Goal: Communication & Community: Answer question/provide support

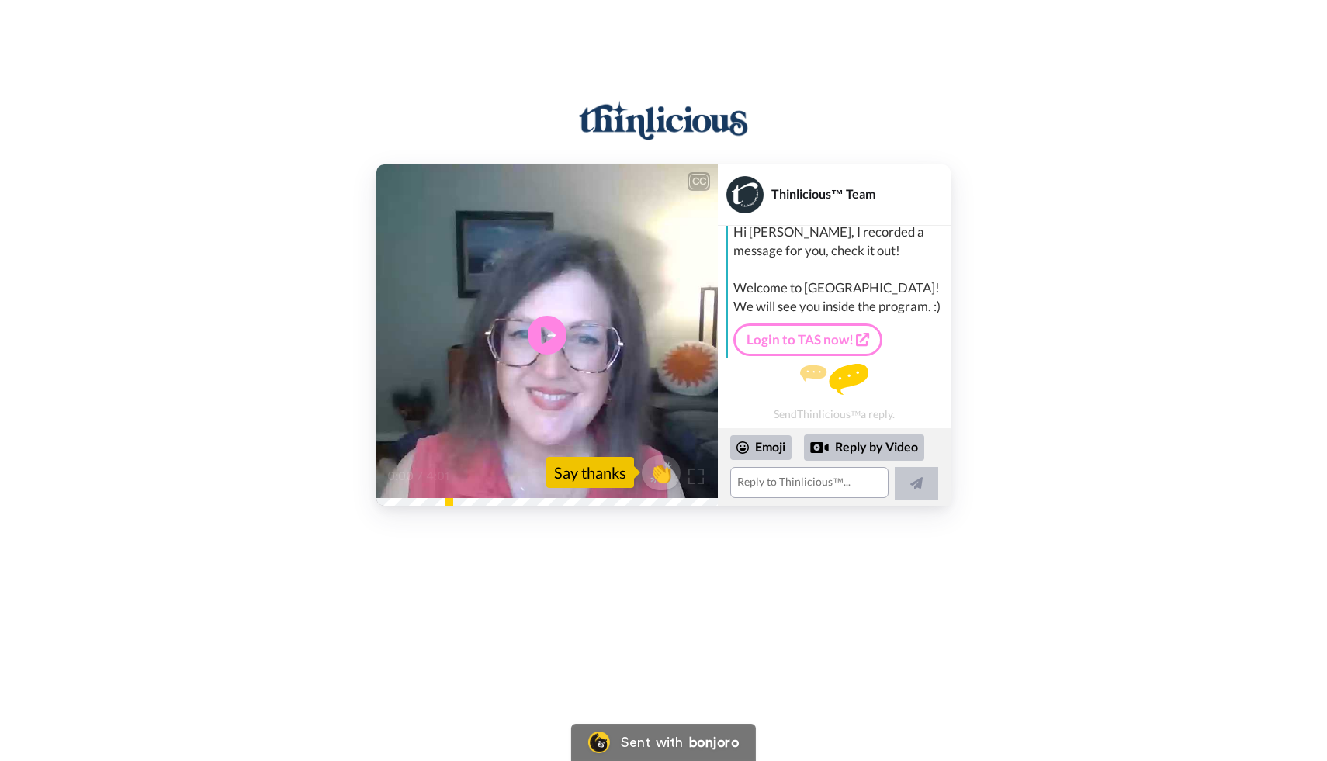
scroll to position [26, 0]
click at [543, 348] on icon at bounding box center [547, 335] width 41 height 41
click at [855, 451] on div "Reply by Video" at bounding box center [864, 448] width 120 height 26
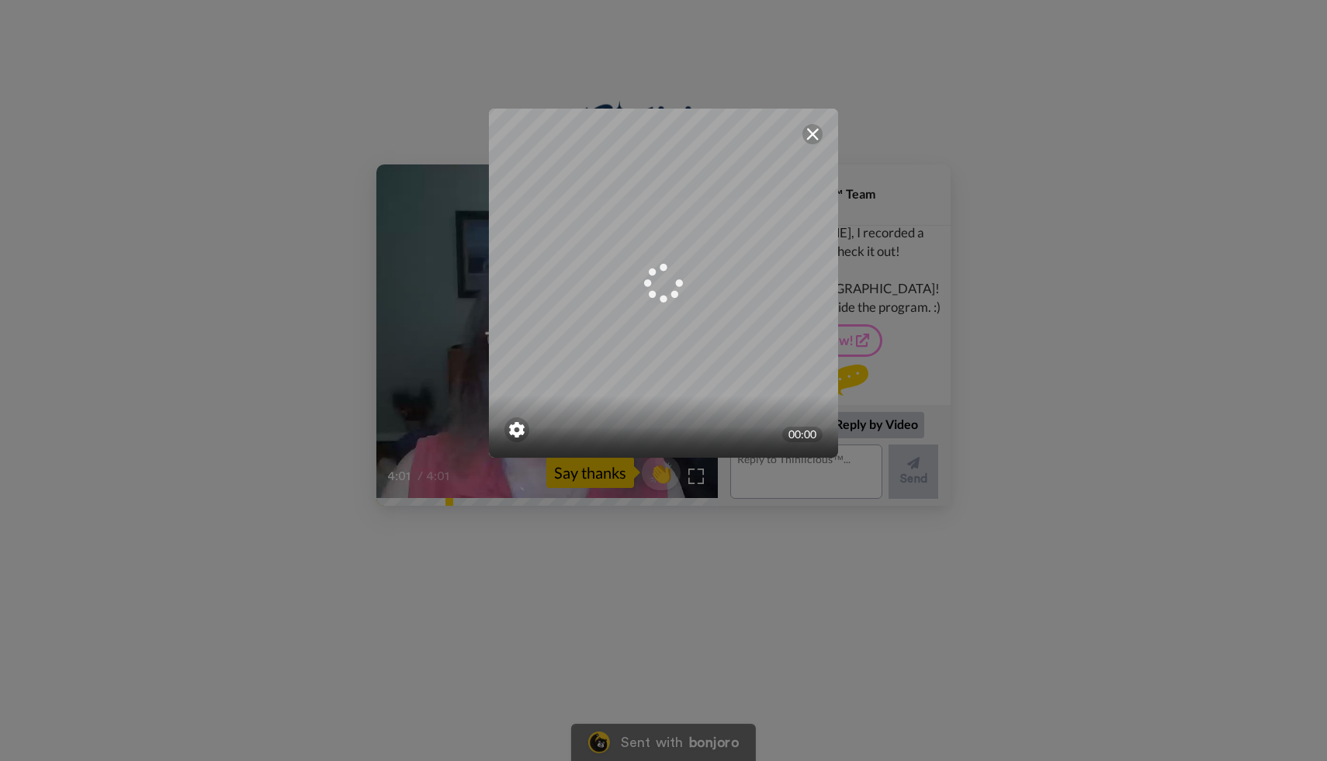
click at [815, 132] on img at bounding box center [812, 134] width 12 height 12
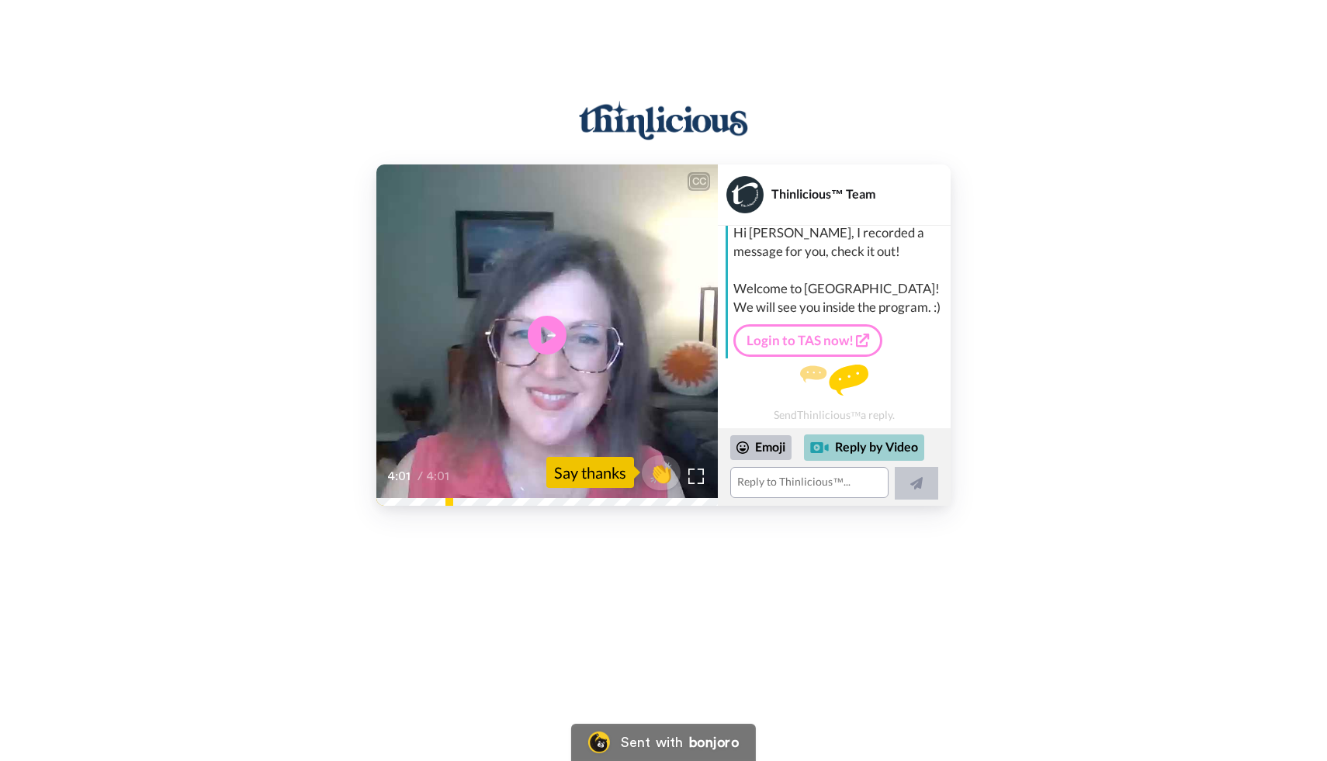
click at [854, 448] on div "Reply by Video" at bounding box center [864, 448] width 120 height 26
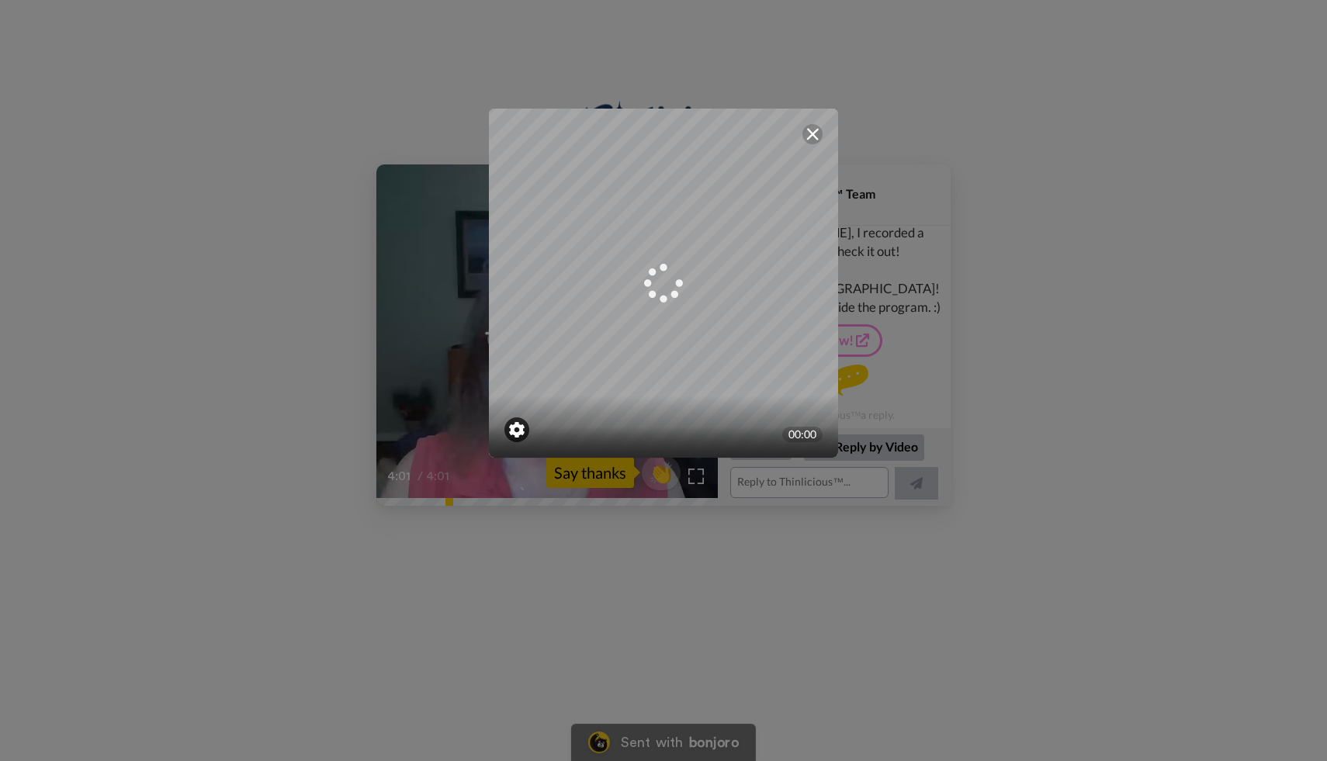
click at [517, 425] on img at bounding box center [517, 430] width 16 height 16
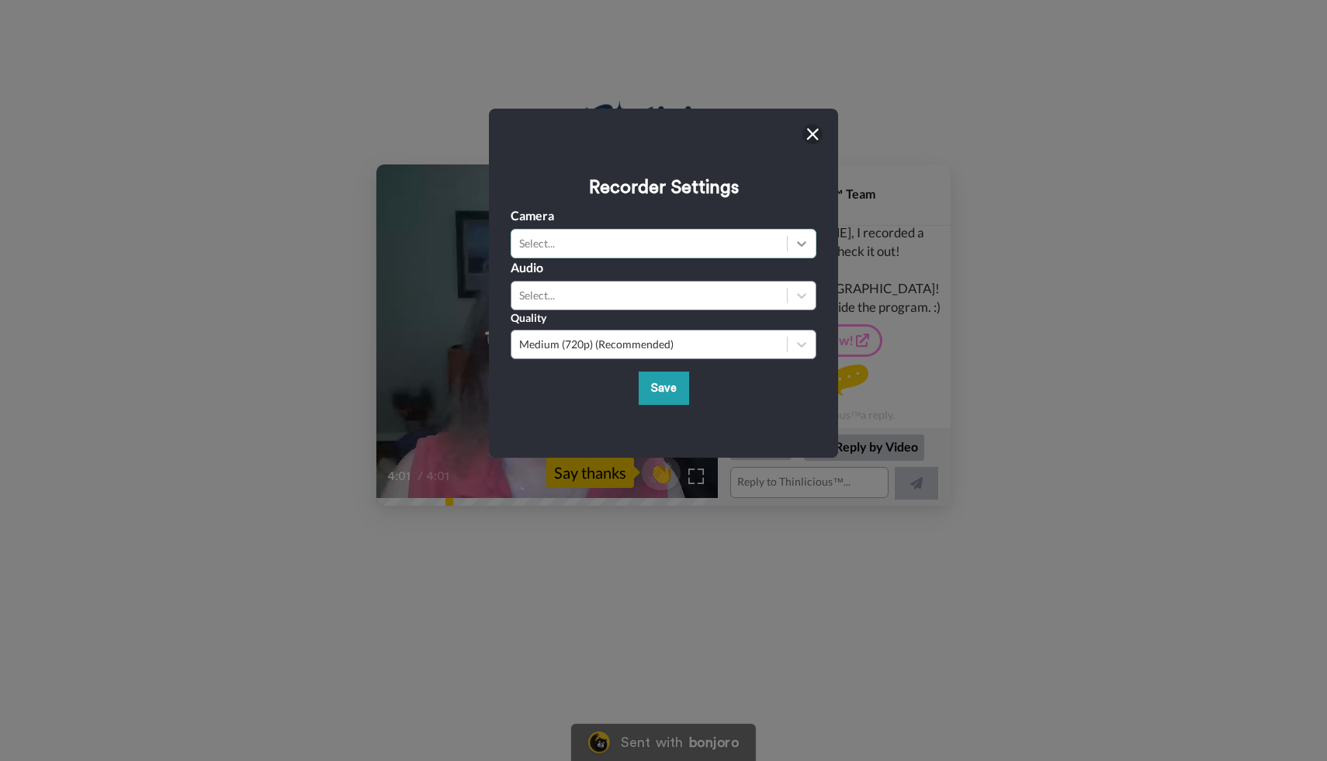
click at [795, 238] on icon at bounding box center [802, 244] width 16 height 16
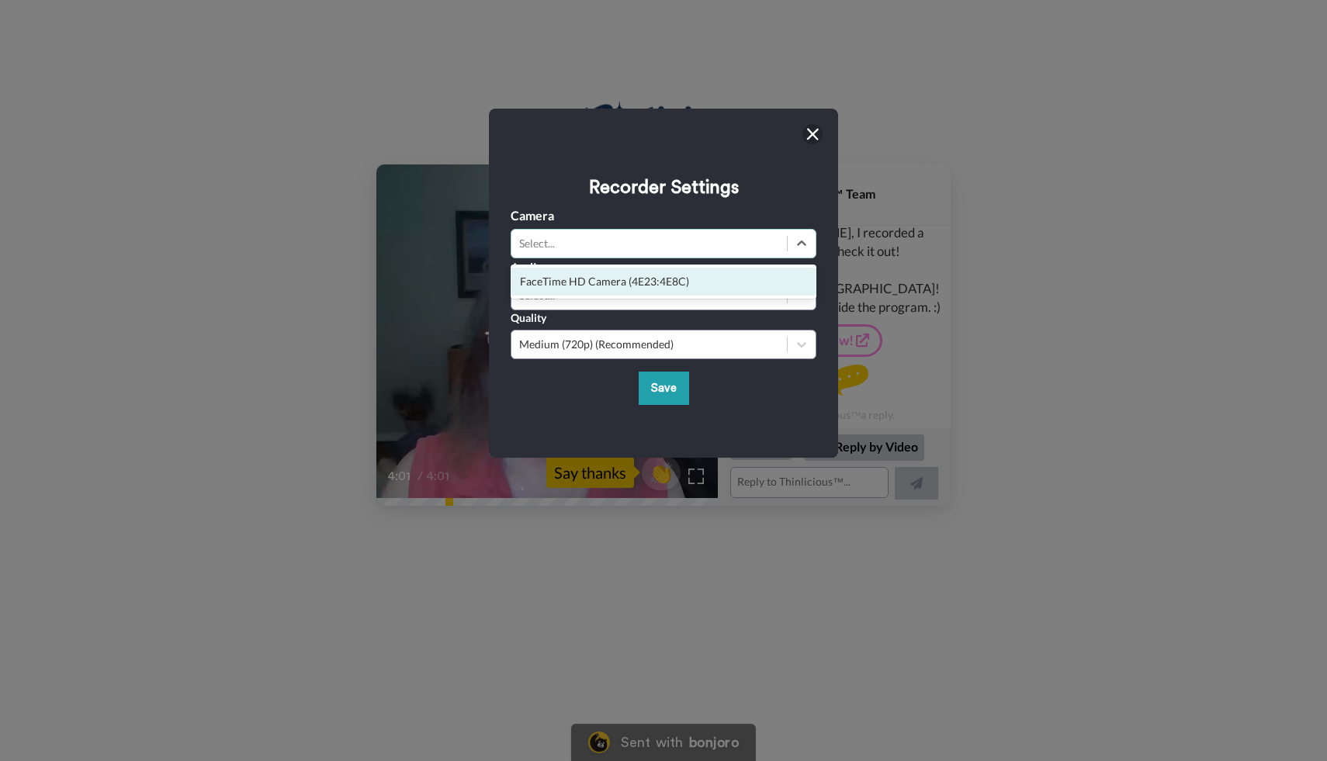
click at [726, 281] on div "FaceTime HD Camera (4E23:4E8C)" at bounding box center [664, 282] width 306 height 28
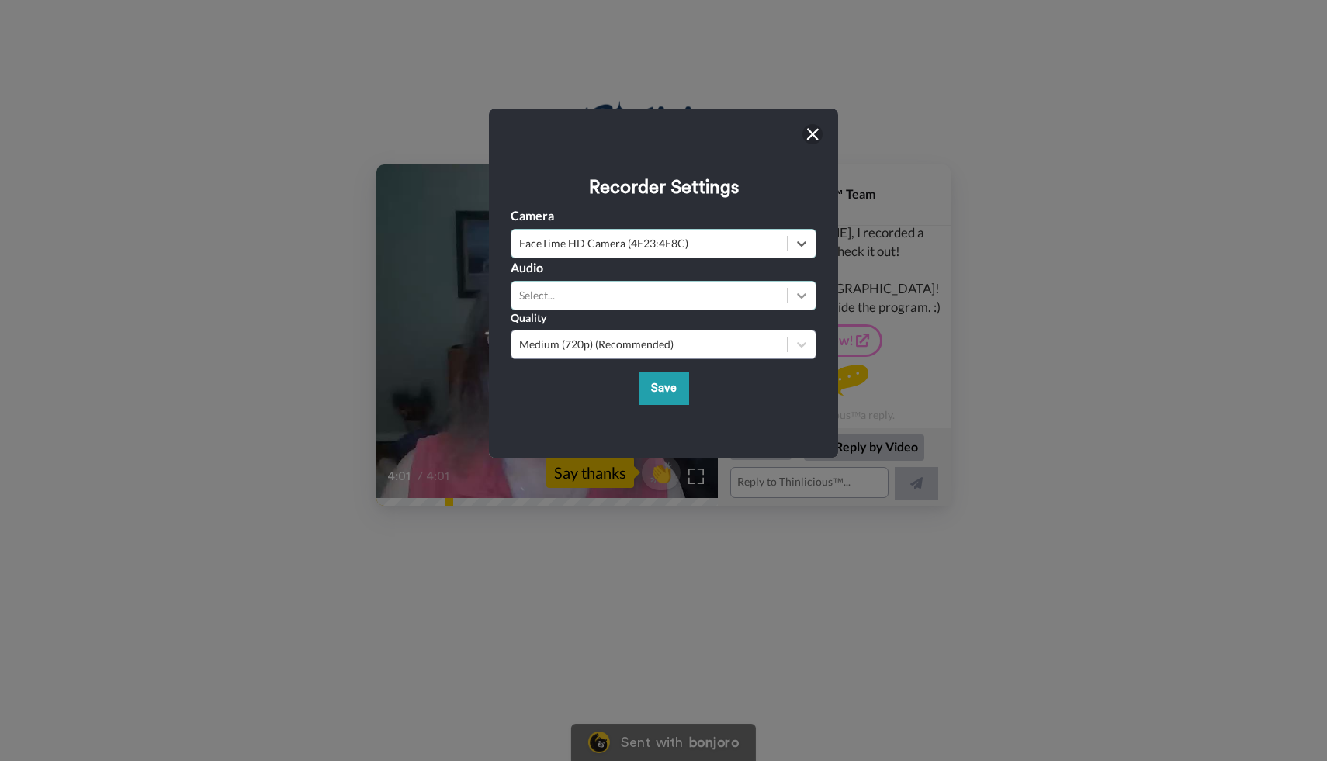
click at [797, 295] on icon at bounding box center [802, 296] width 16 height 16
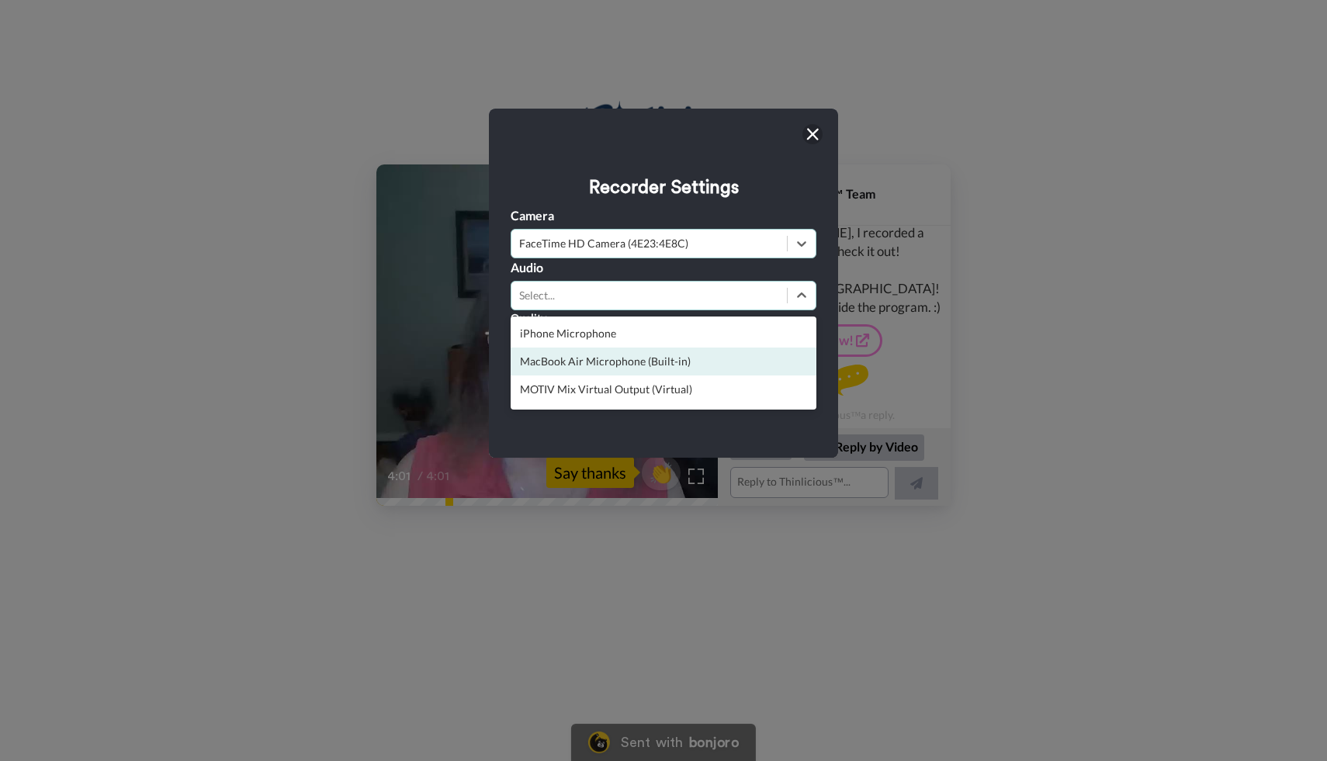
click at [634, 358] on div "MacBook Air Microphone (Built-in)" at bounding box center [664, 362] width 306 height 28
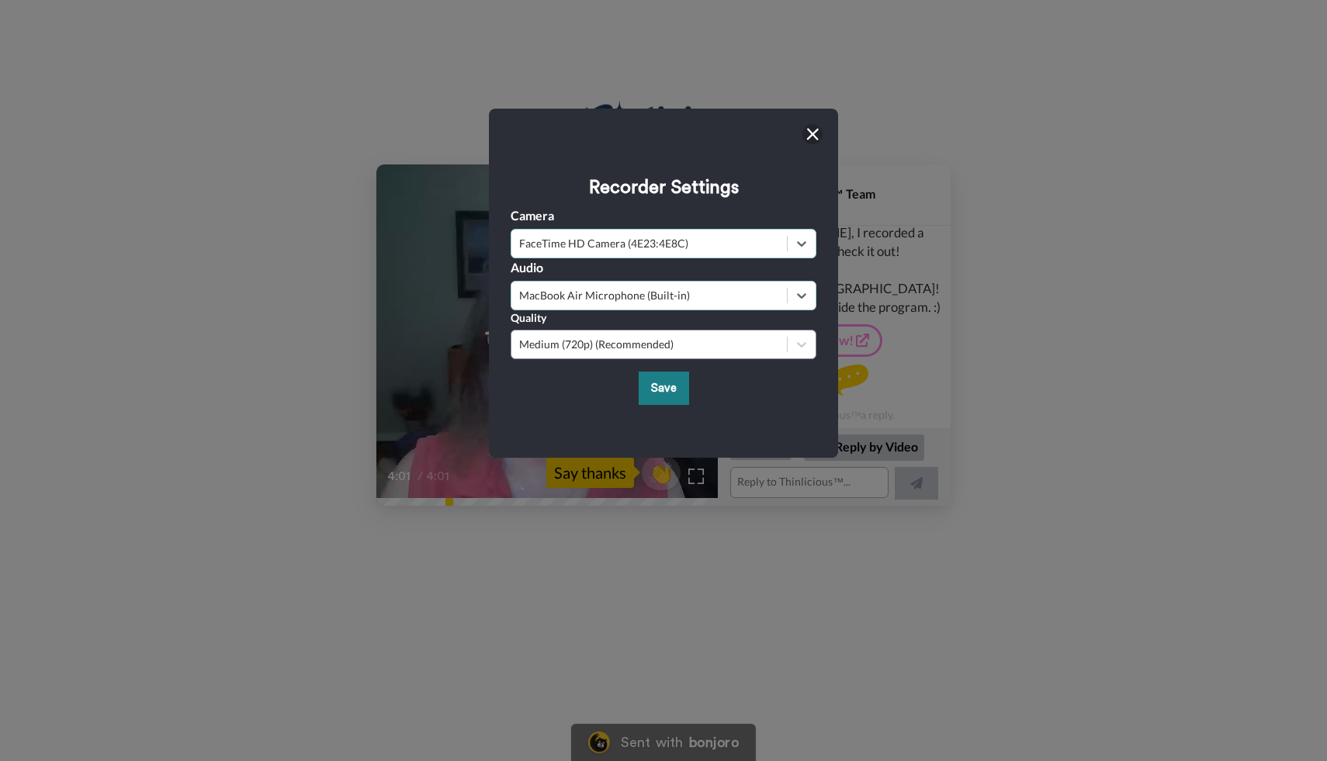
click at [663, 390] on button "Save" at bounding box center [664, 388] width 50 height 33
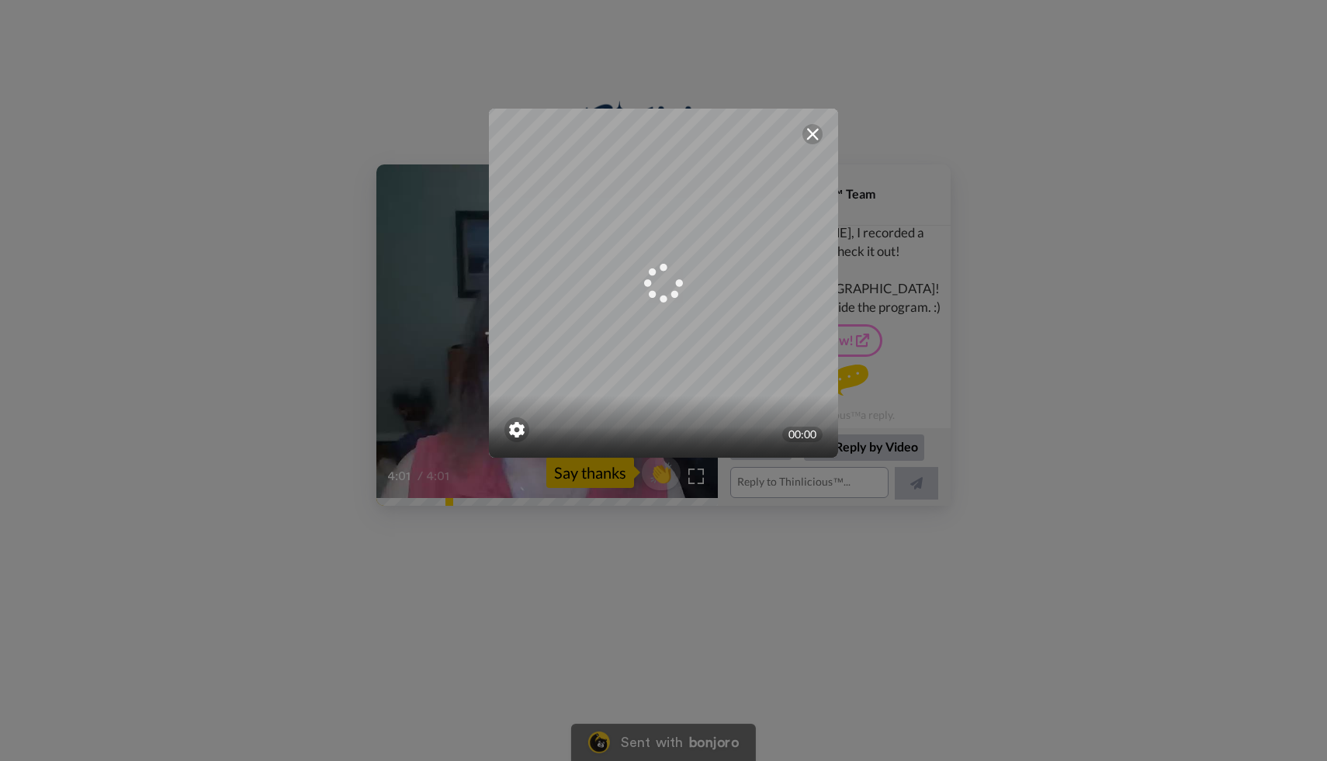
click at [515, 425] on img at bounding box center [517, 430] width 16 height 16
click at [817, 133] on img at bounding box center [812, 134] width 12 height 12
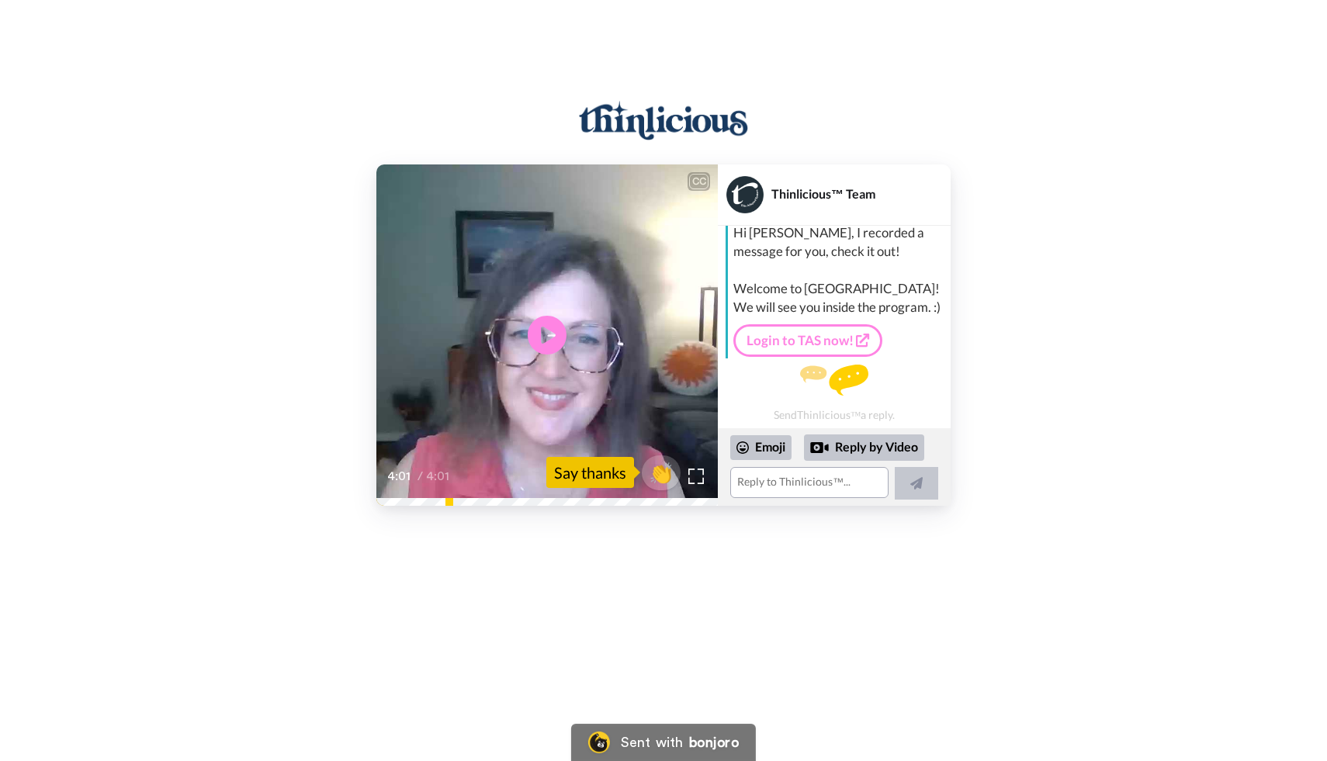
click at [800, 132] on div "CC Play/Pause 4:01 / 4:01 👏 Say thanks Thinlicious™ Team Thinlicious™ Hi Lori, …" at bounding box center [663, 291] width 1327 height 430
click at [866, 444] on div "Reply by Video" at bounding box center [864, 448] width 120 height 26
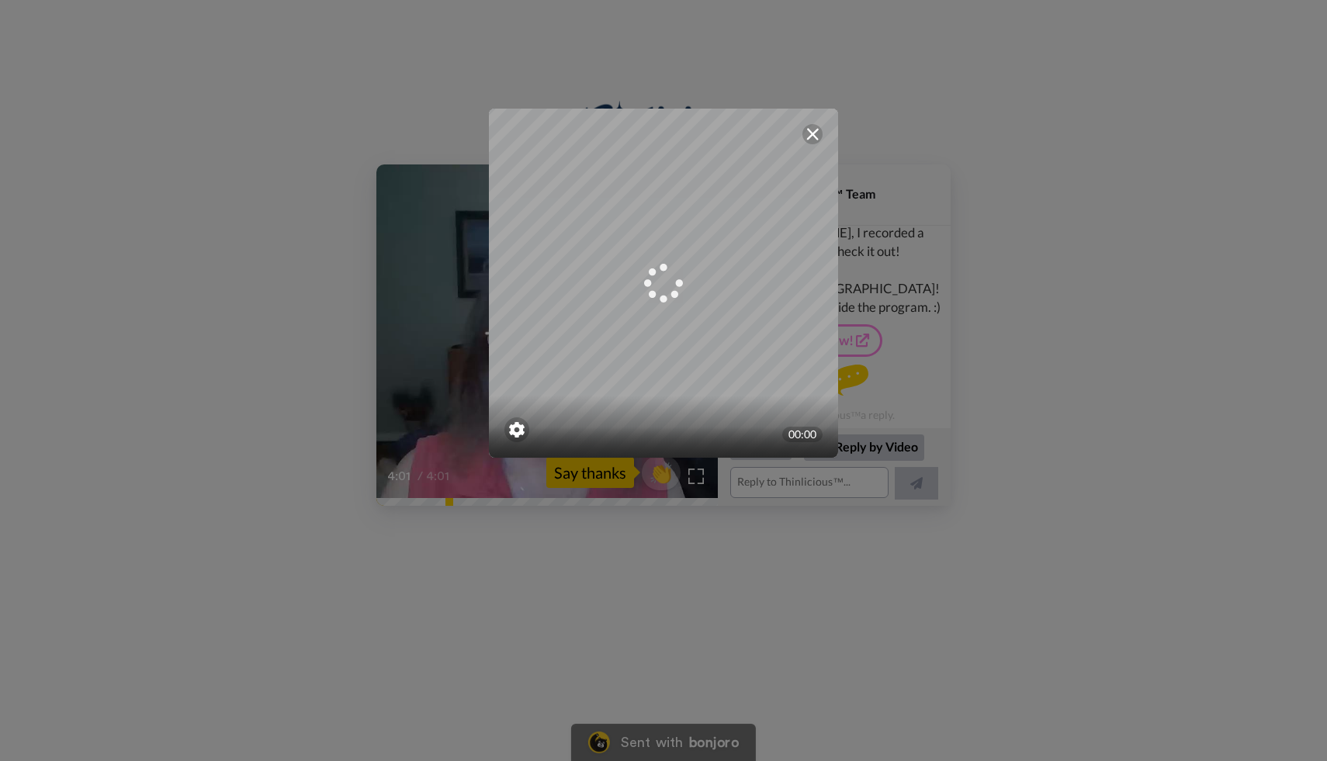
click at [900, 46] on div "Mirrored Redo 3 00:00" at bounding box center [663, 380] width 1327 height 761
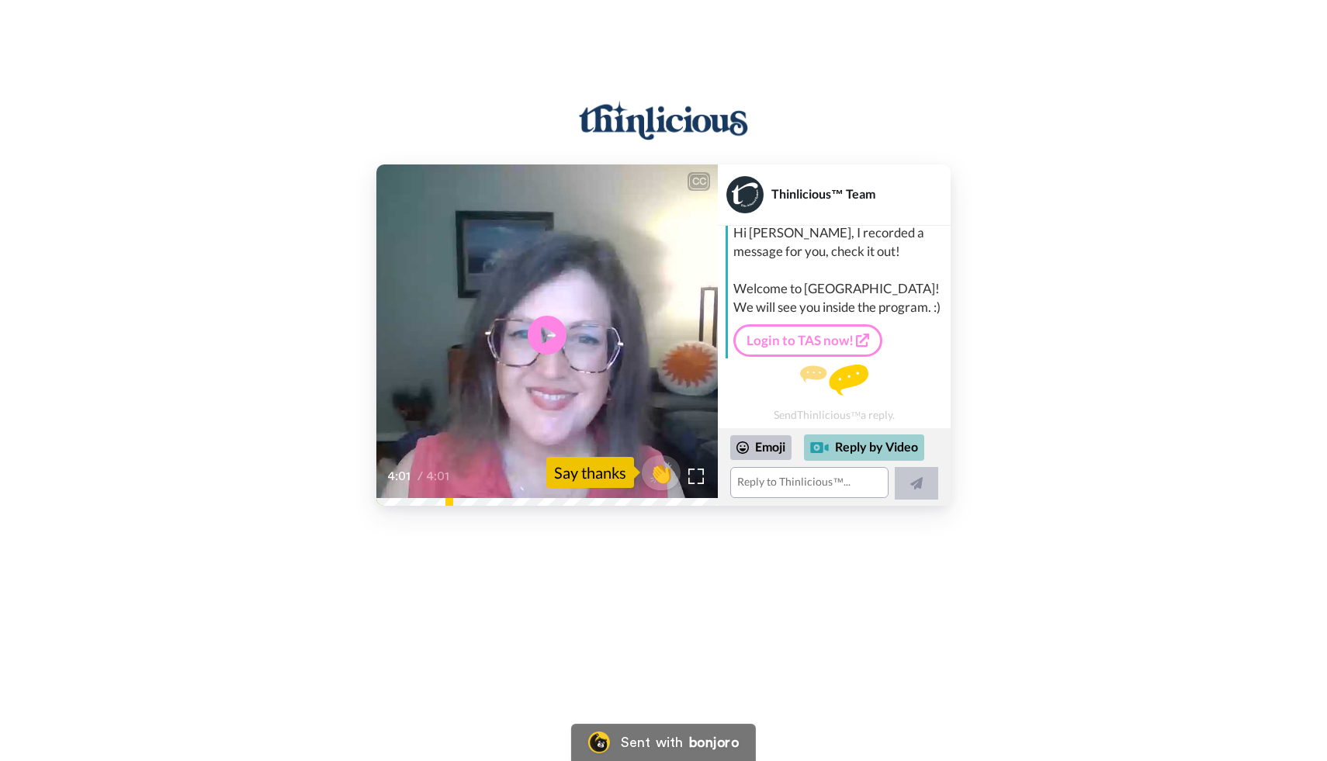
click at [842, 447] on div "Reply by Video" at bounding box center [864, 448] width 120 height 26
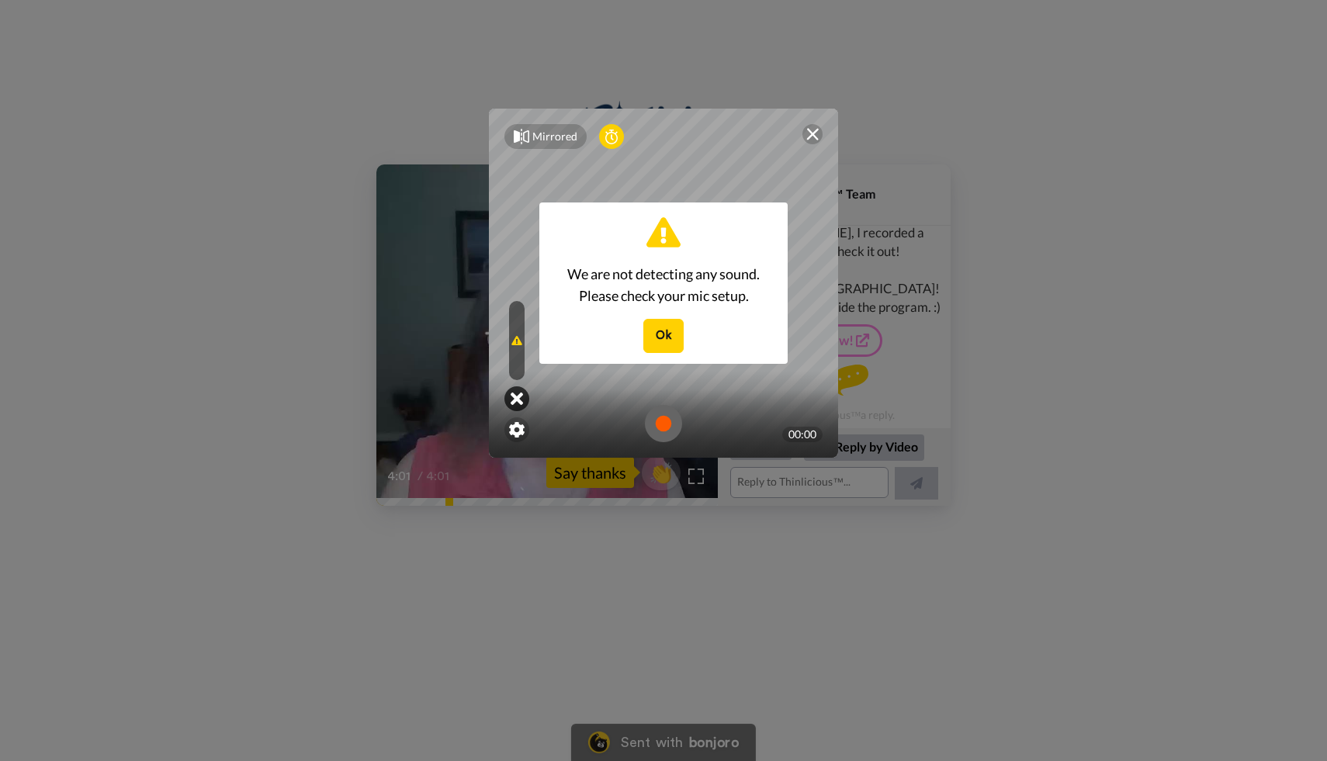
click at [517, 399] on icon at bounding box center [517, 399] width 12 height 16
click at [519, 396] on icon at bounding box center [517, 399] width 12 height 16
click at [512, 339] on icon at bounding box center [516, 341] width 11 height 12
click at [517, 431] on img at bounding box center [517, 430] width 16 height 16
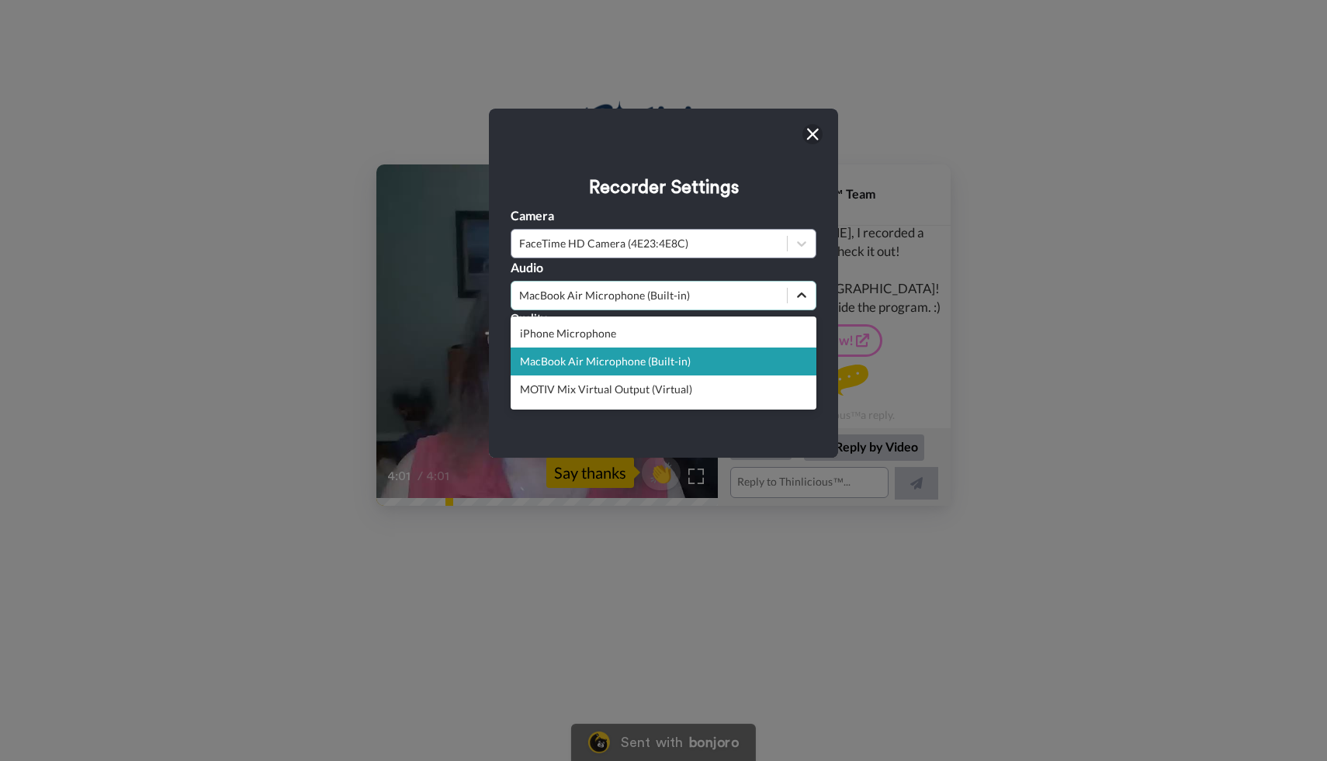
click at [800, 293] on icon at bounding box center [802, 296] width 16 height 16
click at [583, 366] on div "MacBook Air Microphone (Built-in)" at bounding box center [664, 362] width 306 height 28
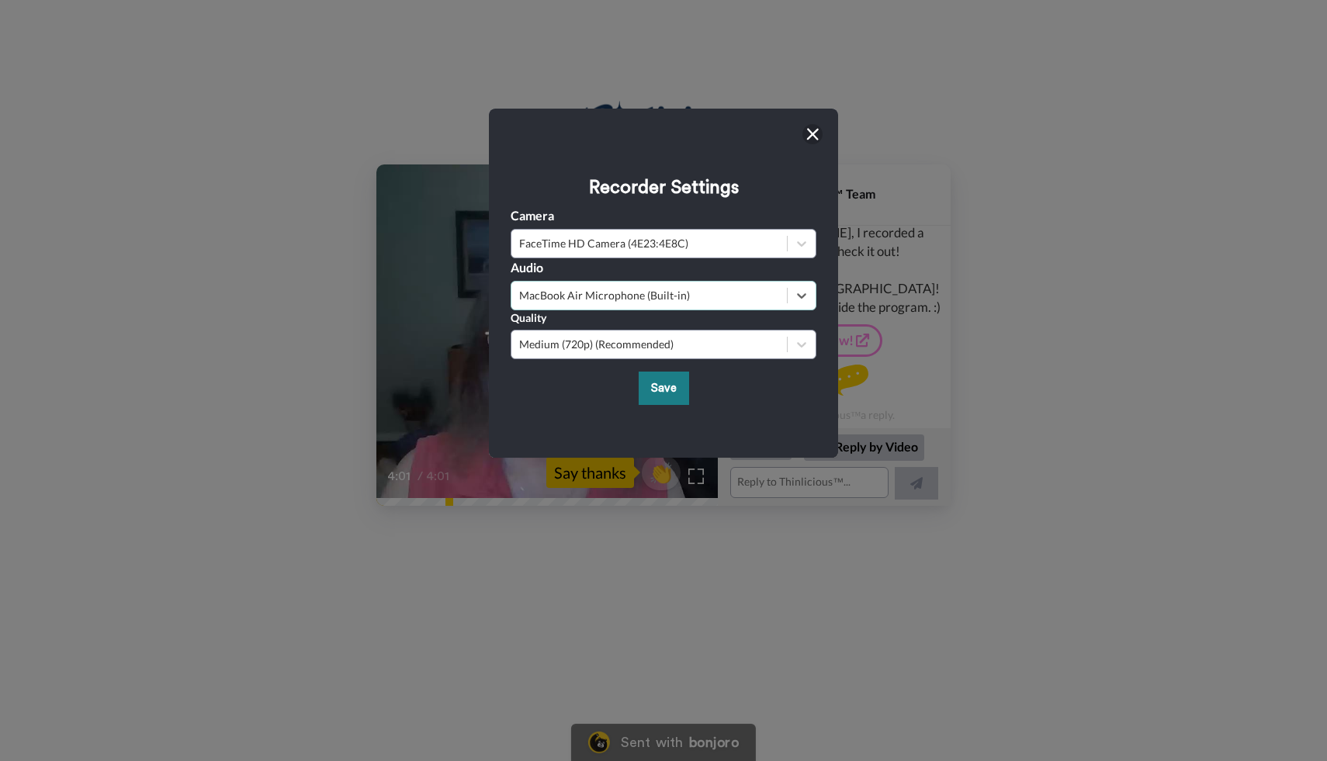
click at [650, 392] on button "Save" at bounding box center [664, 388] width 50 height 33
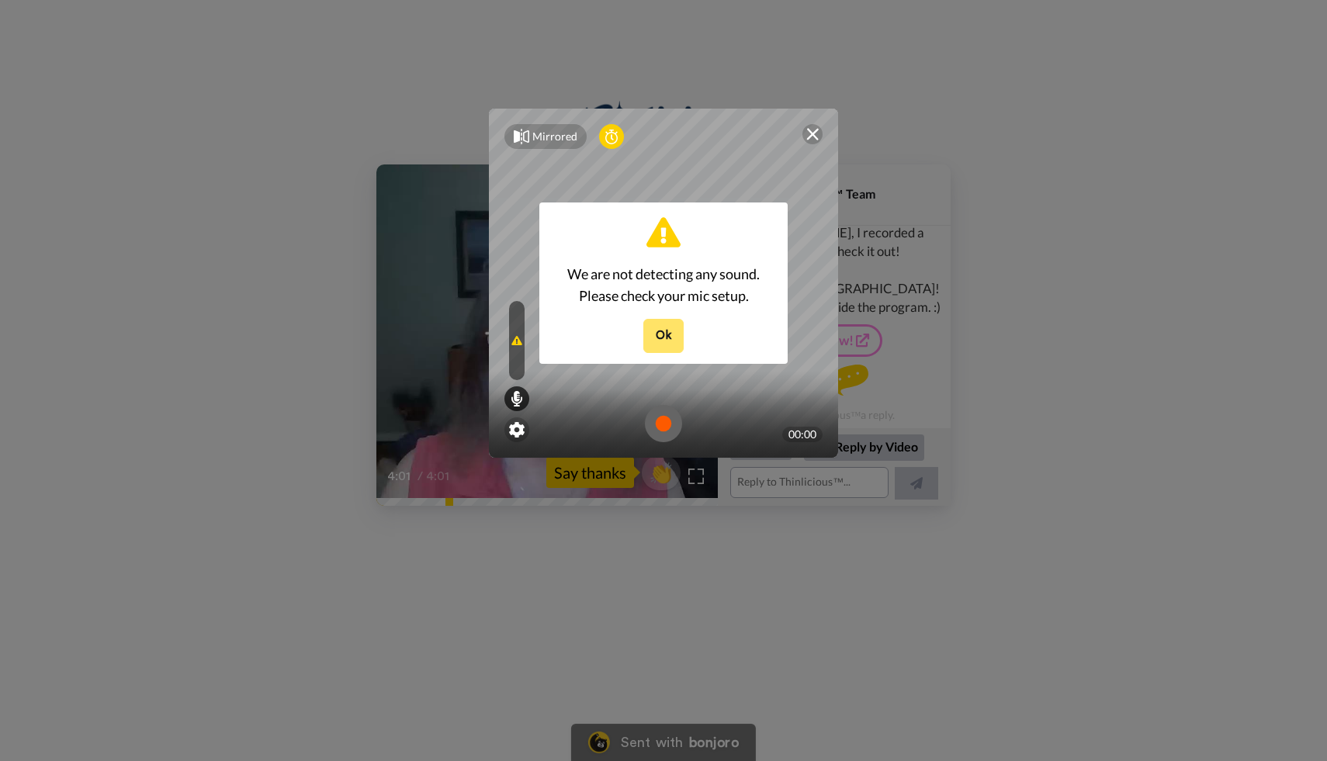
click at [661, 335] on button "Ok" at bounding box center [663, 335] width 40 height 33
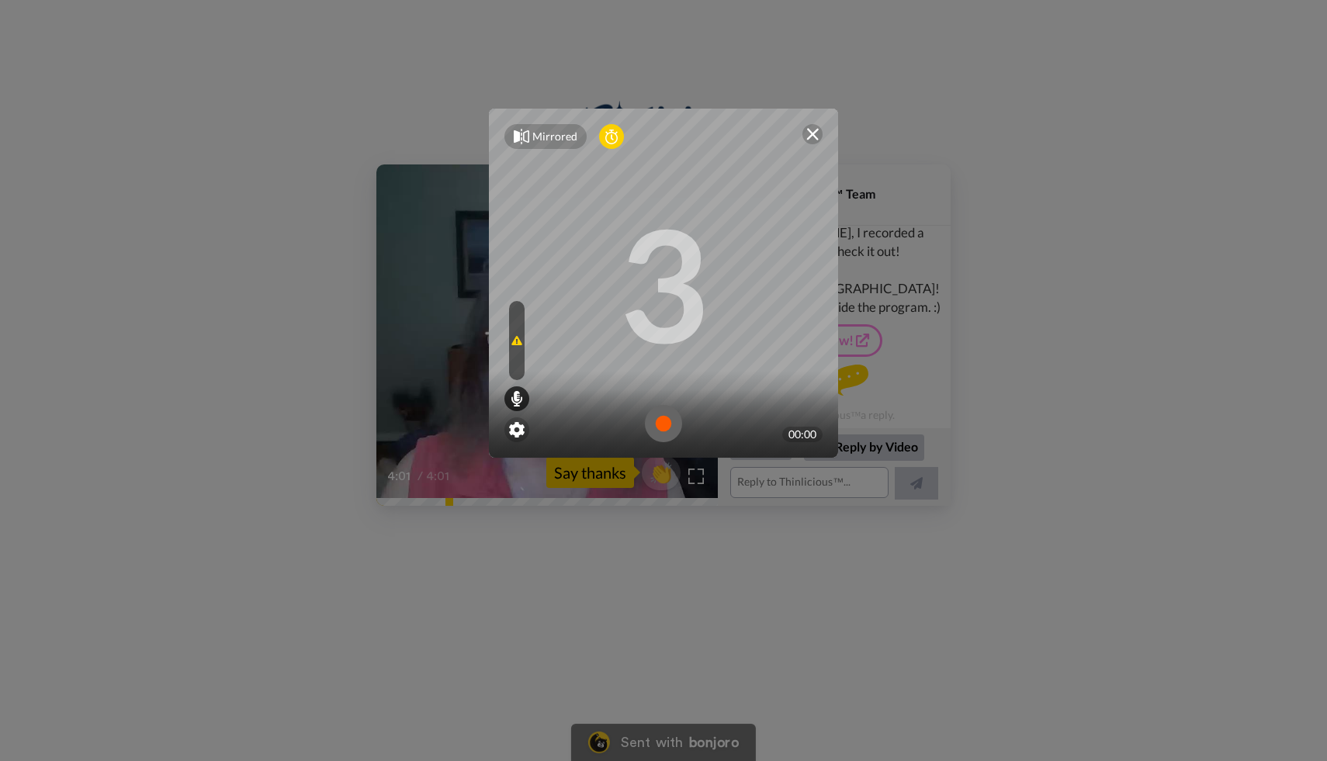
click at [511, 338] on div at bounding box center [517, 340] width 16 height 79
click at [518, 391] on icon at bounding box center [517, 399] width 12 height 16
click at [1170, 84] on div "Mirrored Redo 3 00:00" at bounding box center [663, 380] width 1327 height 761
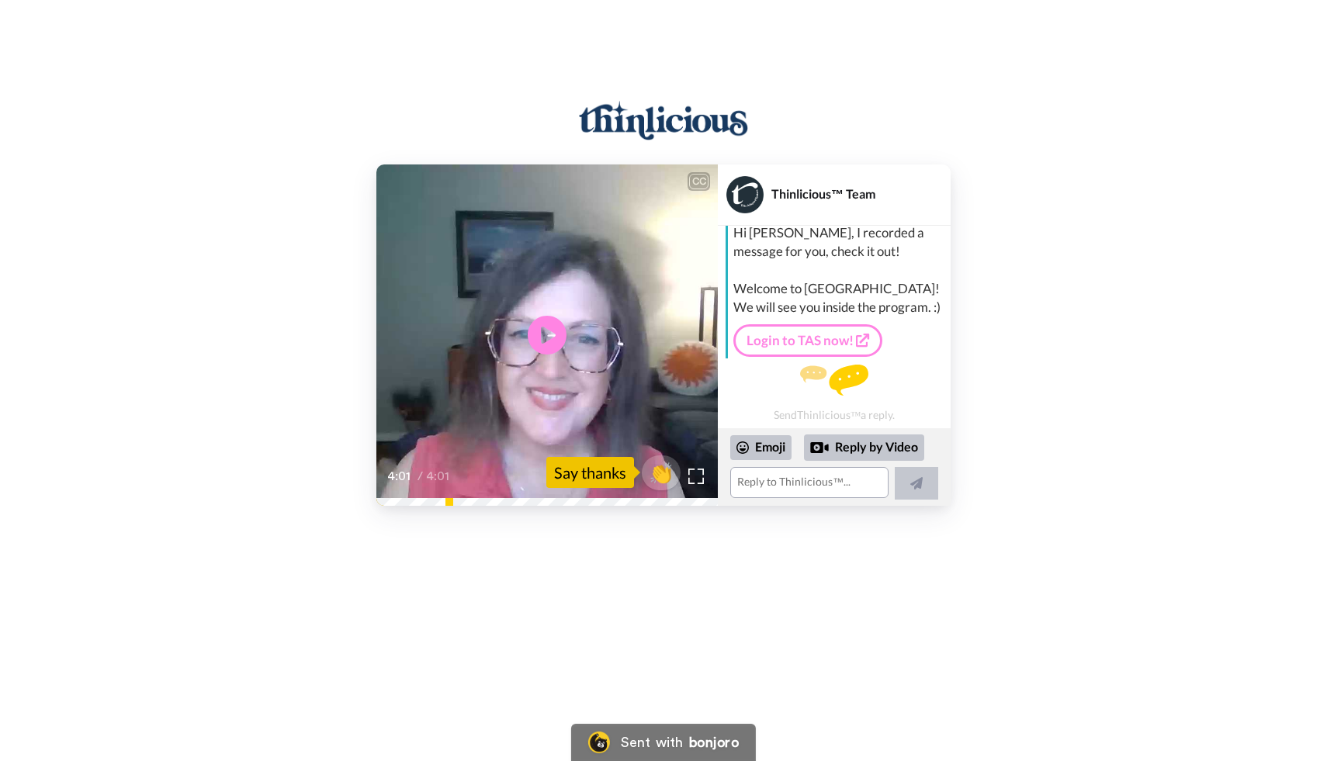
click at [1028, 55] on div "CC Play/Pause 4:01 / 4:01 👏 Say thanks Thinlicious™ Team Thinlicious™ Hi Lori, …" at bounding box center [663, 276] width 1327 height 553
click at [854, 449] on div "Reply by Video" at bounding box center [864, 448] width 120 height 26
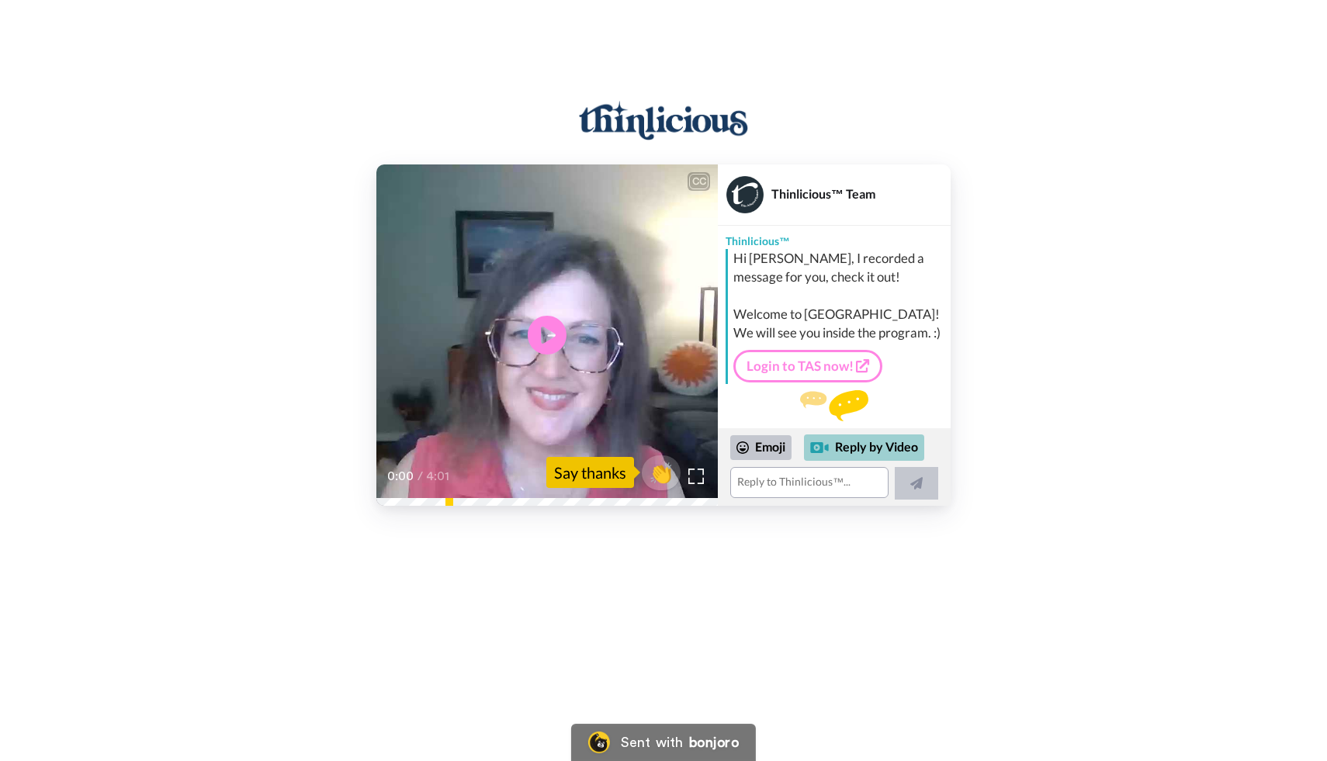
click at [881, 451] on div "Reply by Video" at bounding box center [864, 448] width 120 height 26
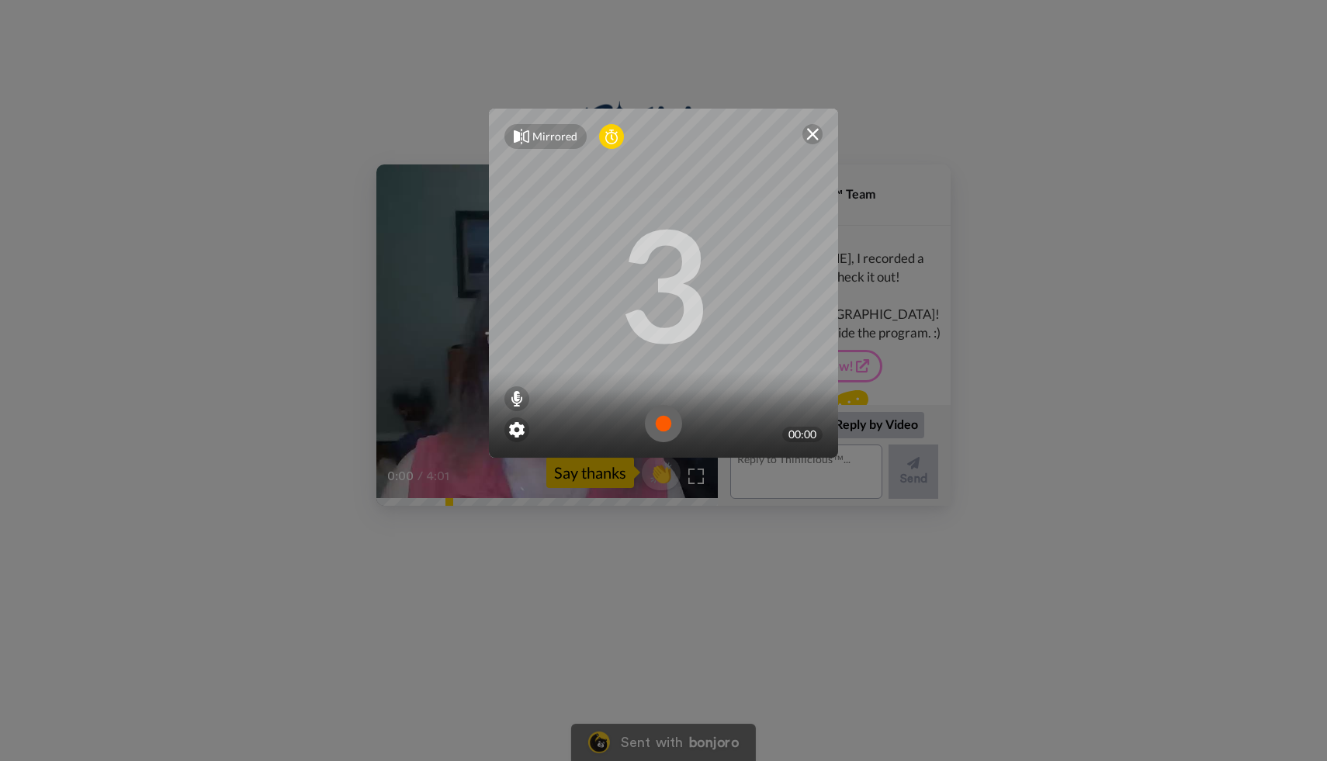
click at [667, 422] on img at bounding box center [663, 423] width 37 height 37
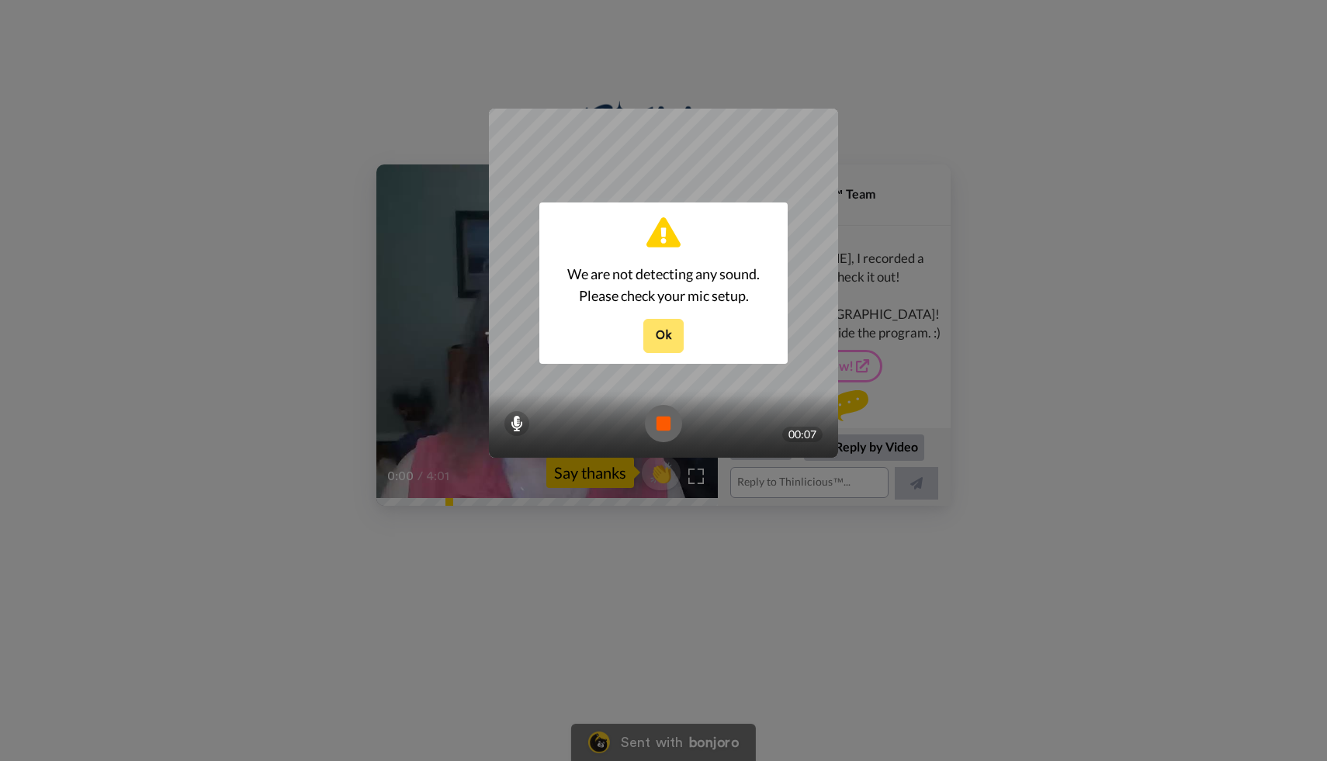
click at [655, 337] on button "Ok" at bounding box center [663, 335] width 40 height 33
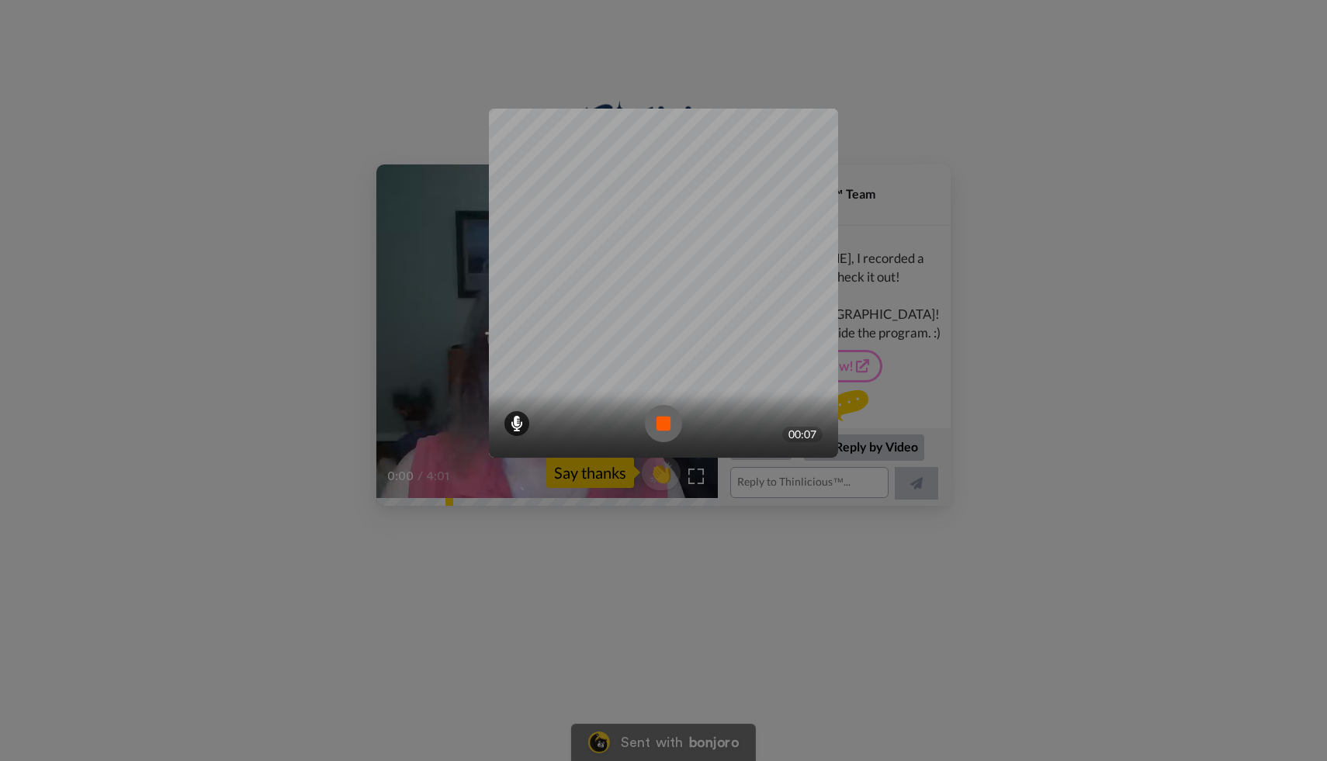
click at [513, 426] on icon at bounding box center [517, 424] width 12 height 16
click at [518, 397] on div at bounding box center [517, 396] width 8 height 4
click at [664, 431] on img at bounding box center [663, 423] width 37 height 37
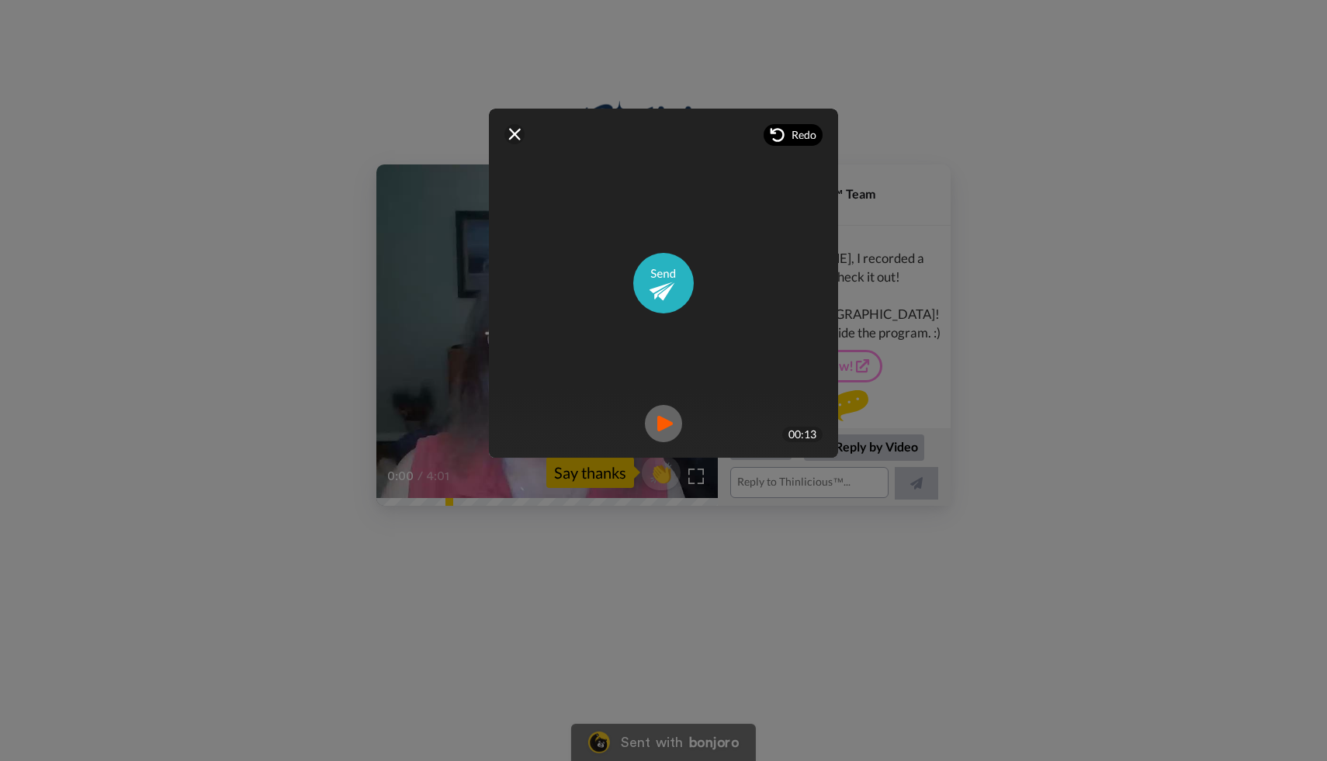
click at [794, 133] on span "Redo" at bounding box center [804, 135] width 25 height 16
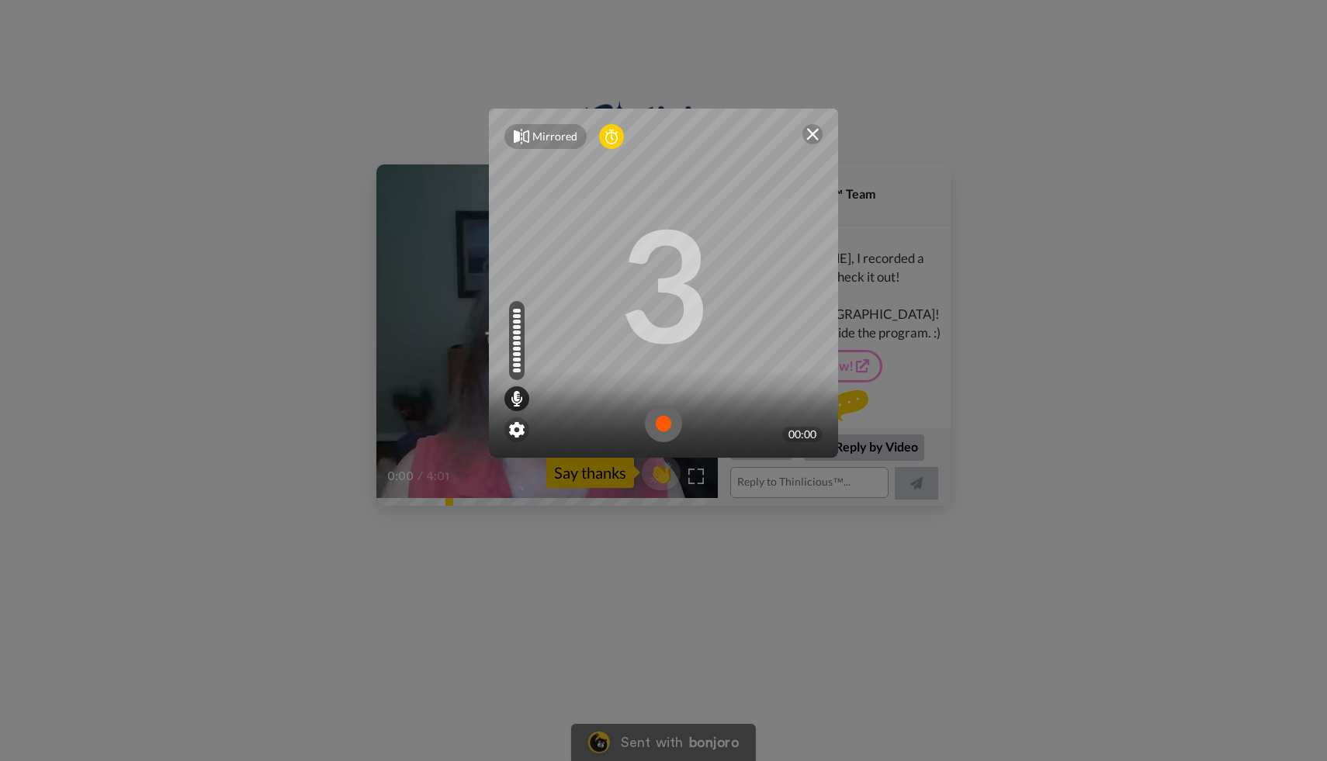
click at [664, 431] on img at bounding box center [663, 423] width 37 height 37
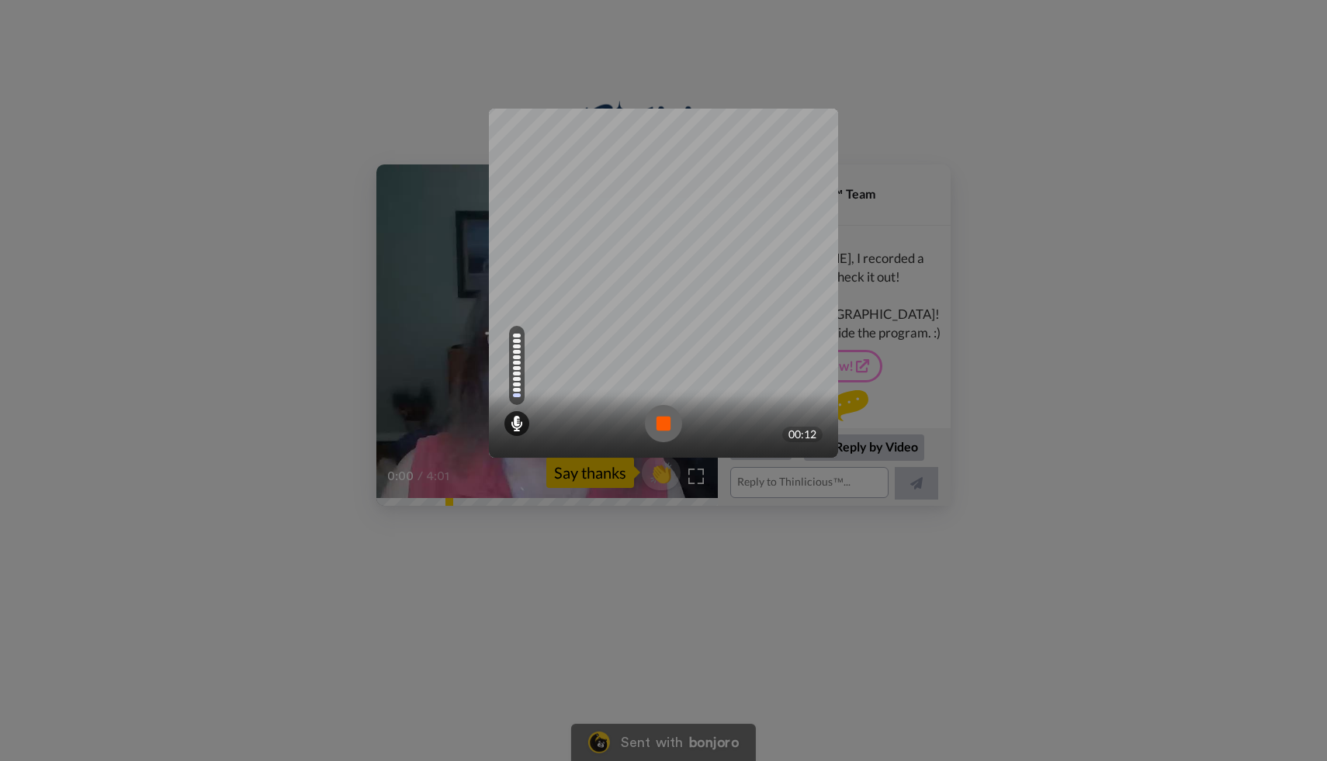
click at [661, 429] on img at bounding box center [663, 423] width 37 height 37
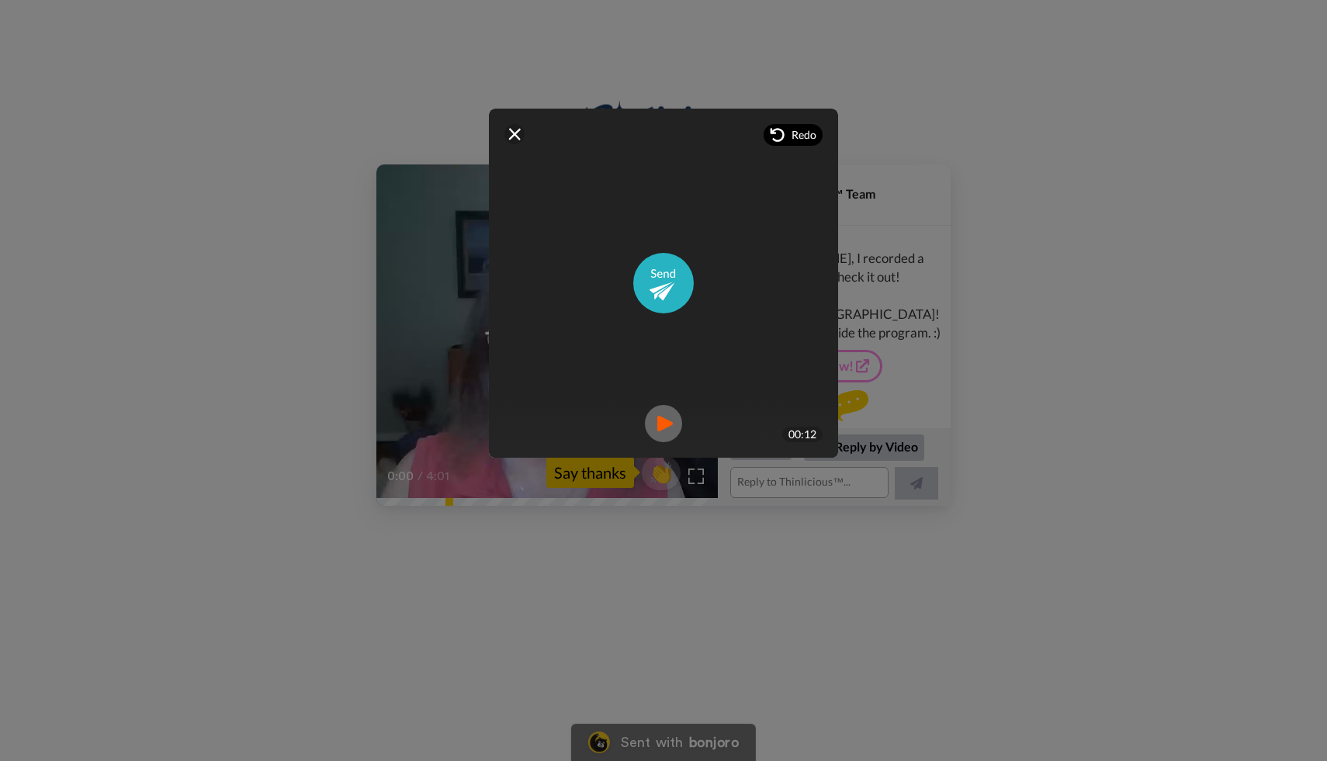
click at [792, 131] on span "Redo" at bounding box center [804, 135] width 25 height 16
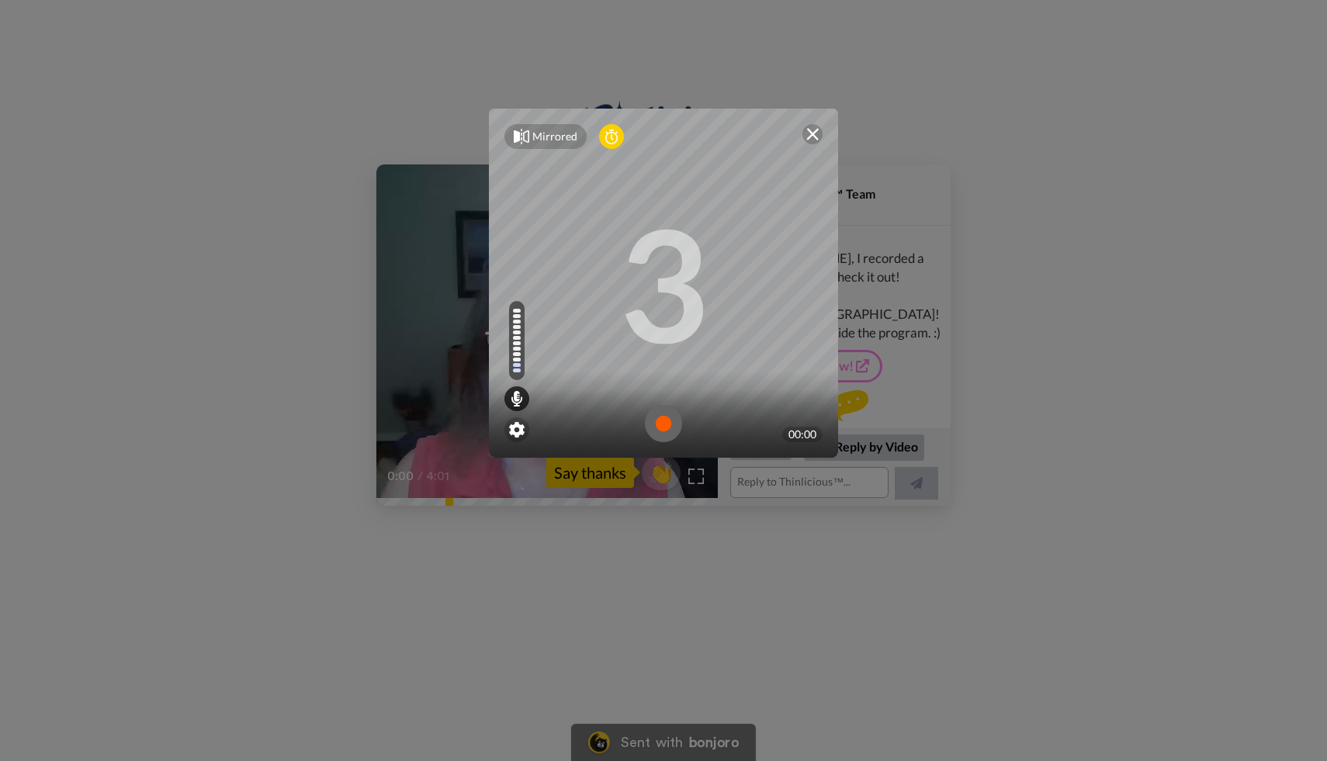
click at [661, 429] on img at bounding box center [663, 423] width 37 height 37
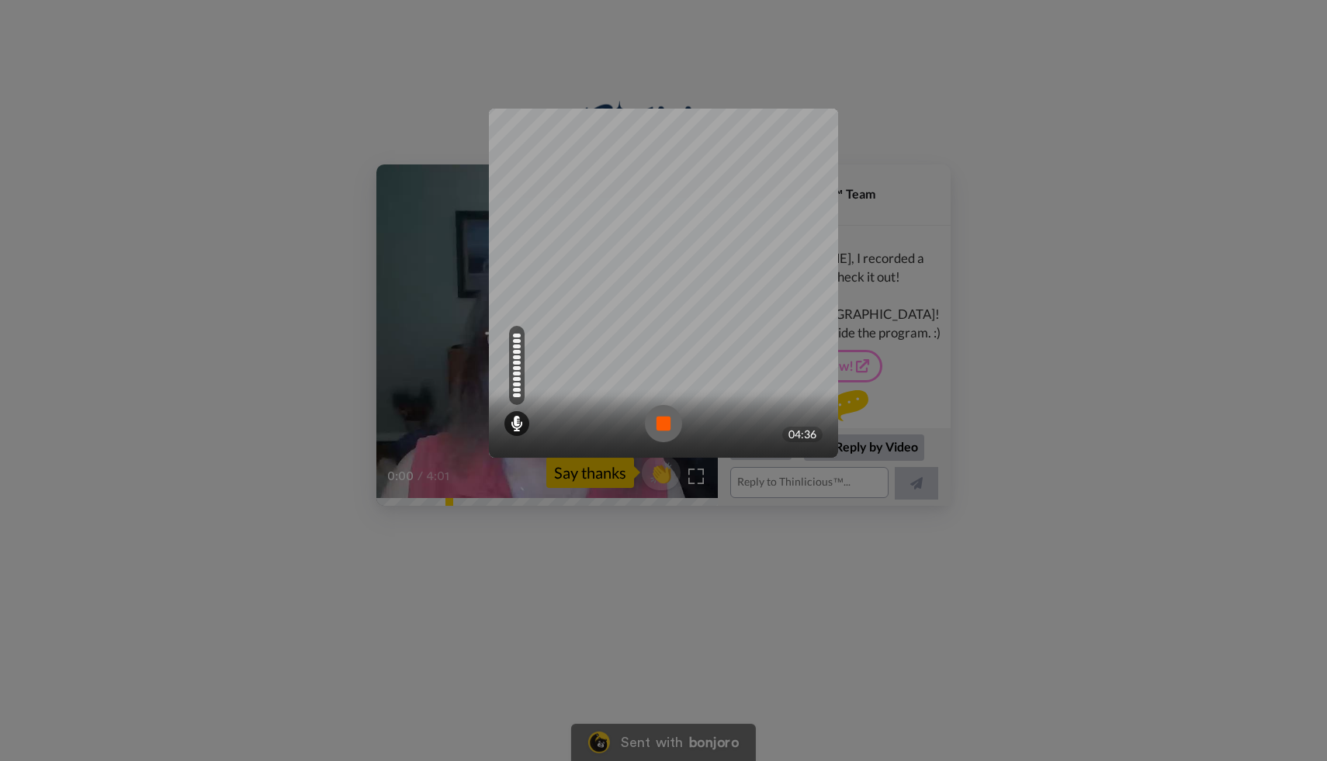
click at [667, 424] on img at bounding box center [663, 423] width 37 height 37
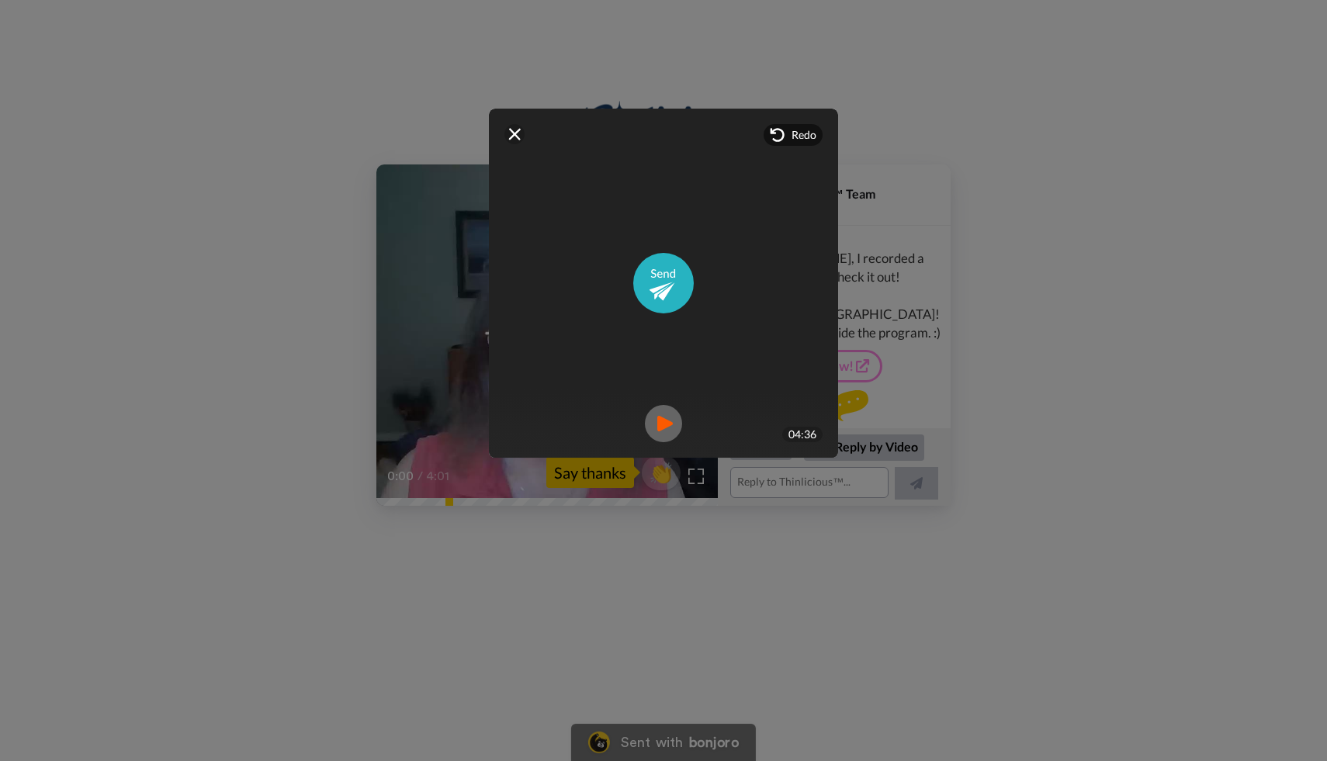
click at [668, 435] on img at bounding box center [663, 423] width 37 height 37
click at [666, 295] on img at bounding box center [663, 283] width 61 height 61
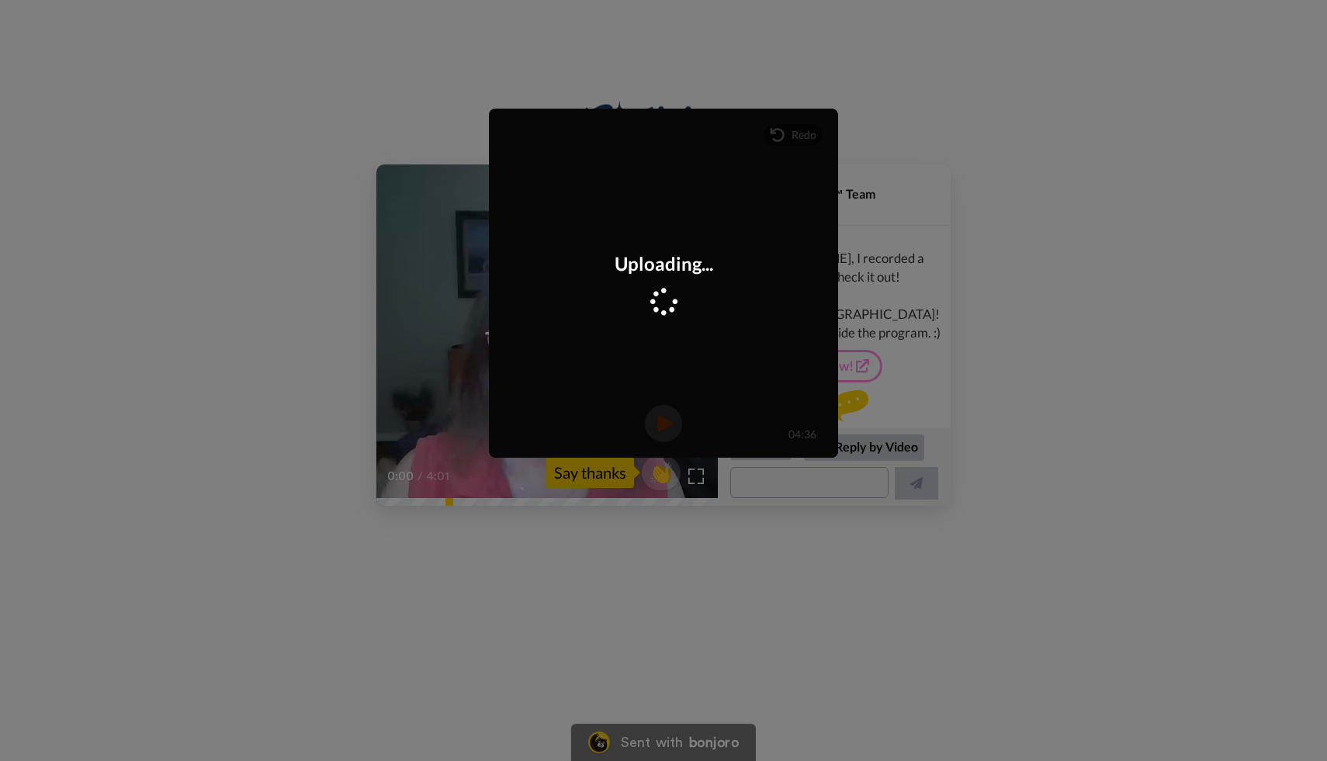
scroll to position [134, 0]
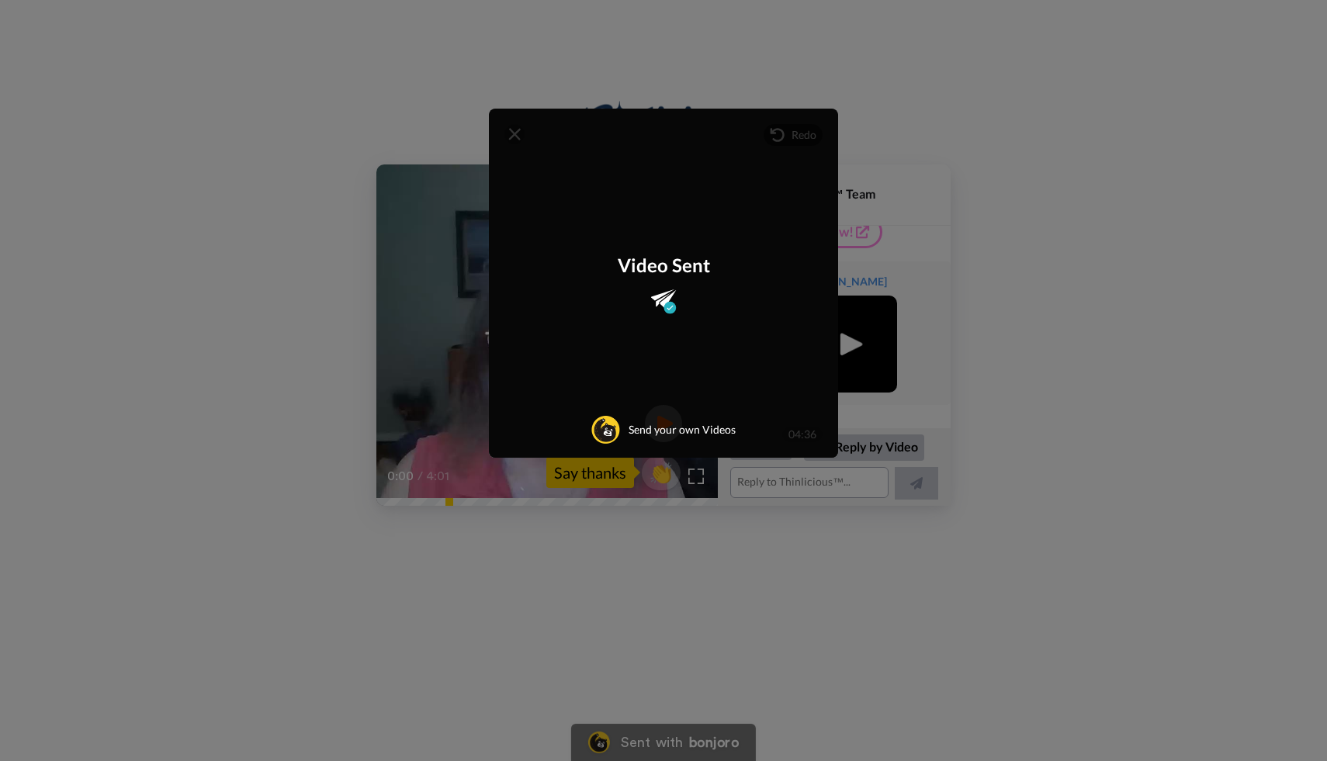
click at [1065, 102] on div "Mirrored Redo 3 04:36 Video Sent Send your own Videos" at bounding box center [663, 380] width 1327 height 761
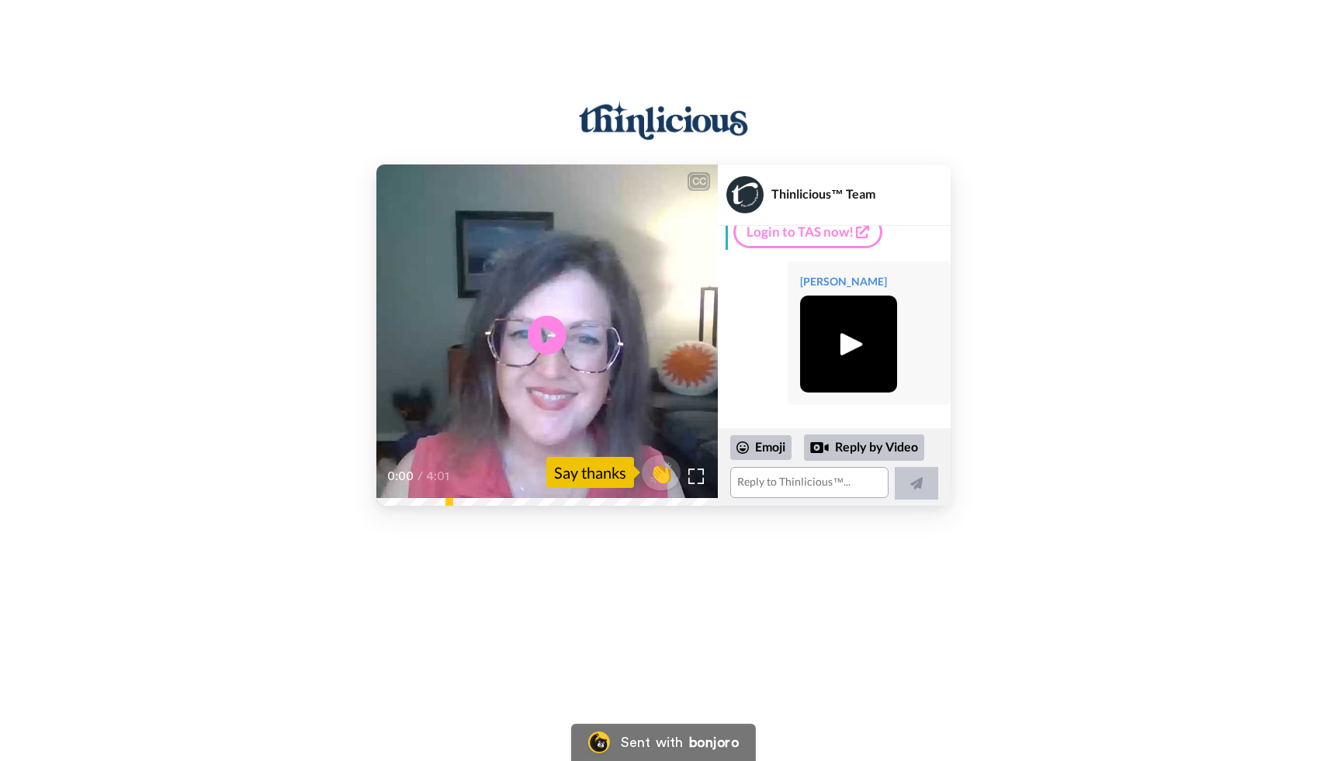
click at [852, 347] on img at bounding box center [848, 344] width 43 height 43
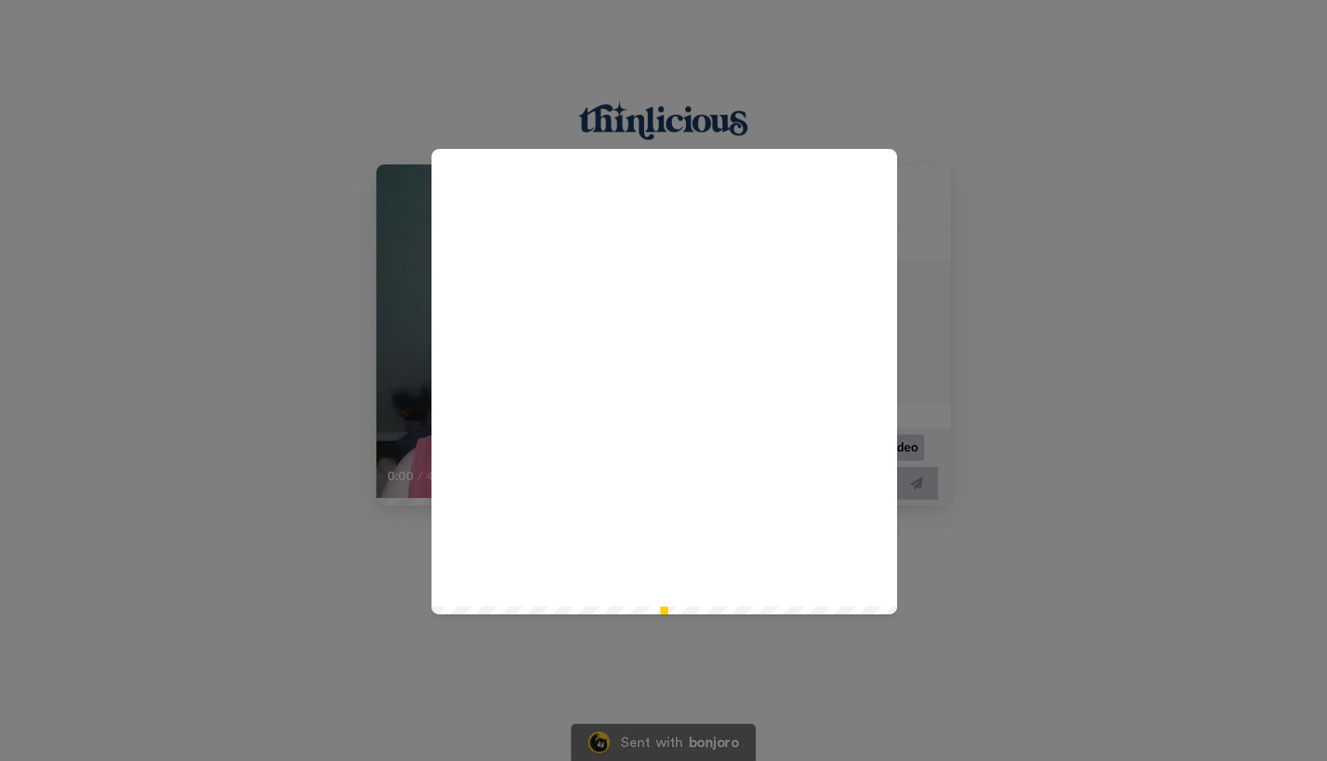
click at [670, 390] on icon at bounding box center [664, 381] width 41 height 41
